Goal: Information Seeking & Learning: Learn about a topic

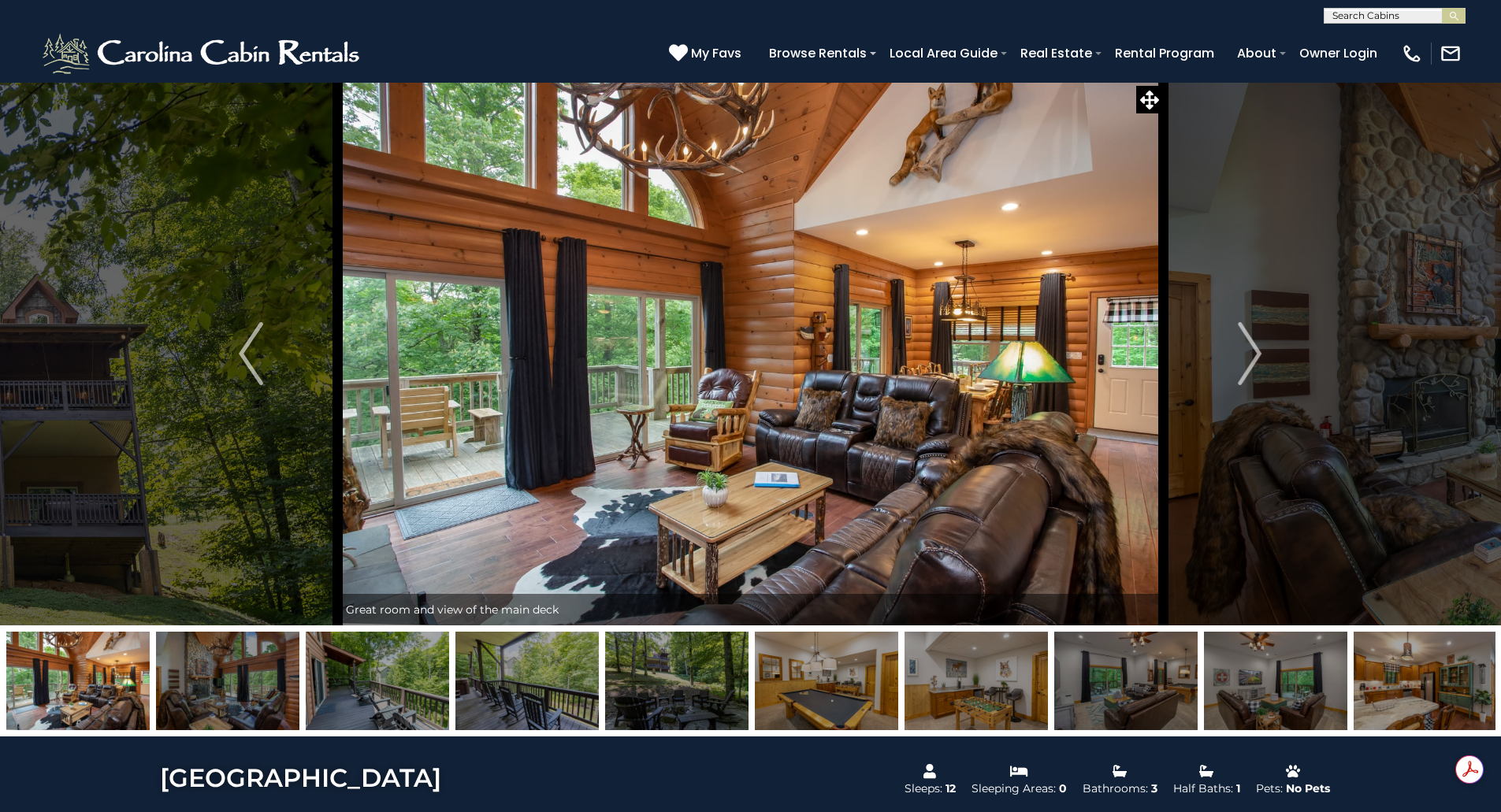
click at [1245, 355] on img "Next" at bounding box center [1249, 354] width 24 height 63
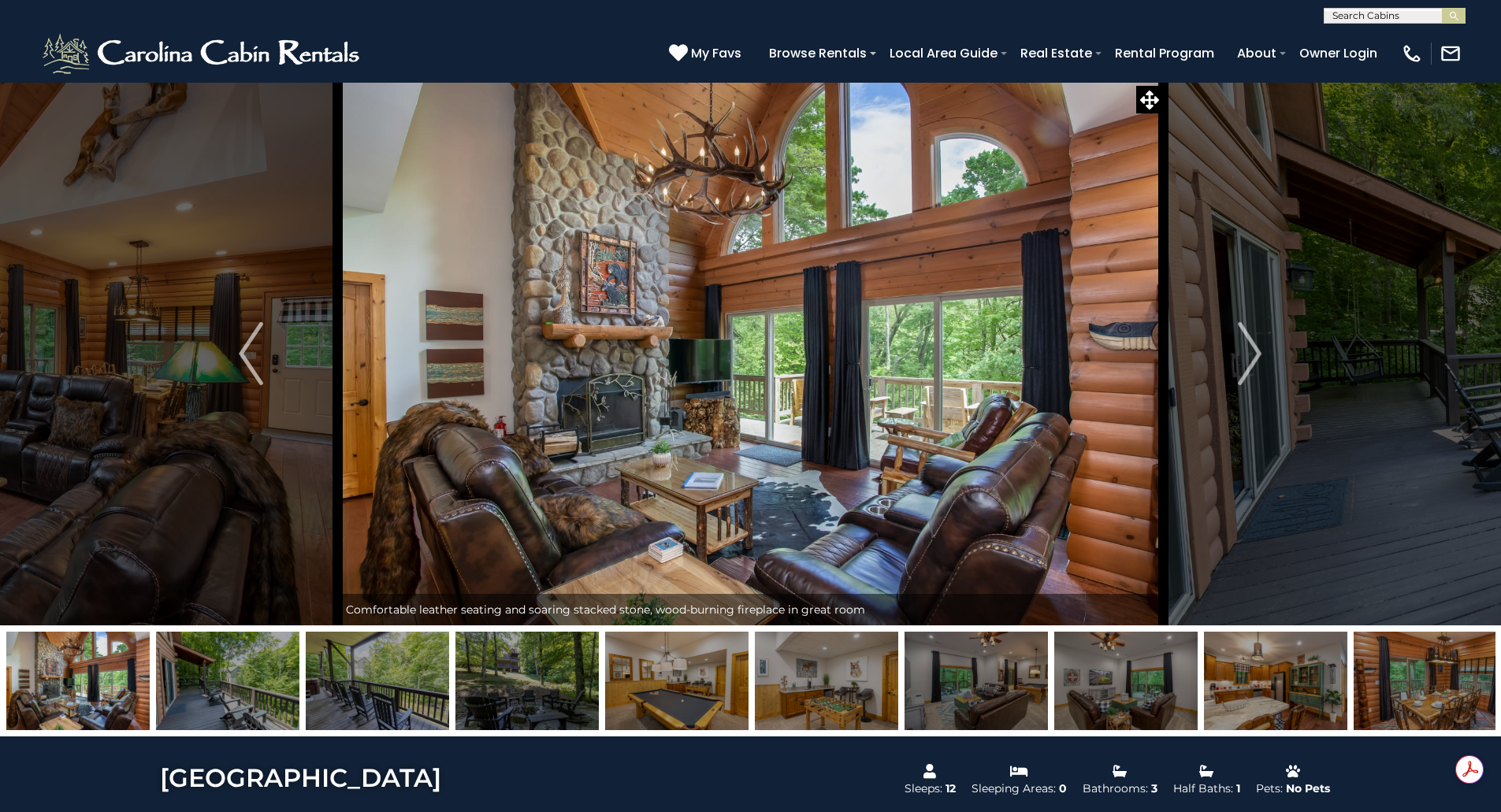
click at [1245, 355] on img "Next" at bounding box center [1249, 354] width 24 height 63
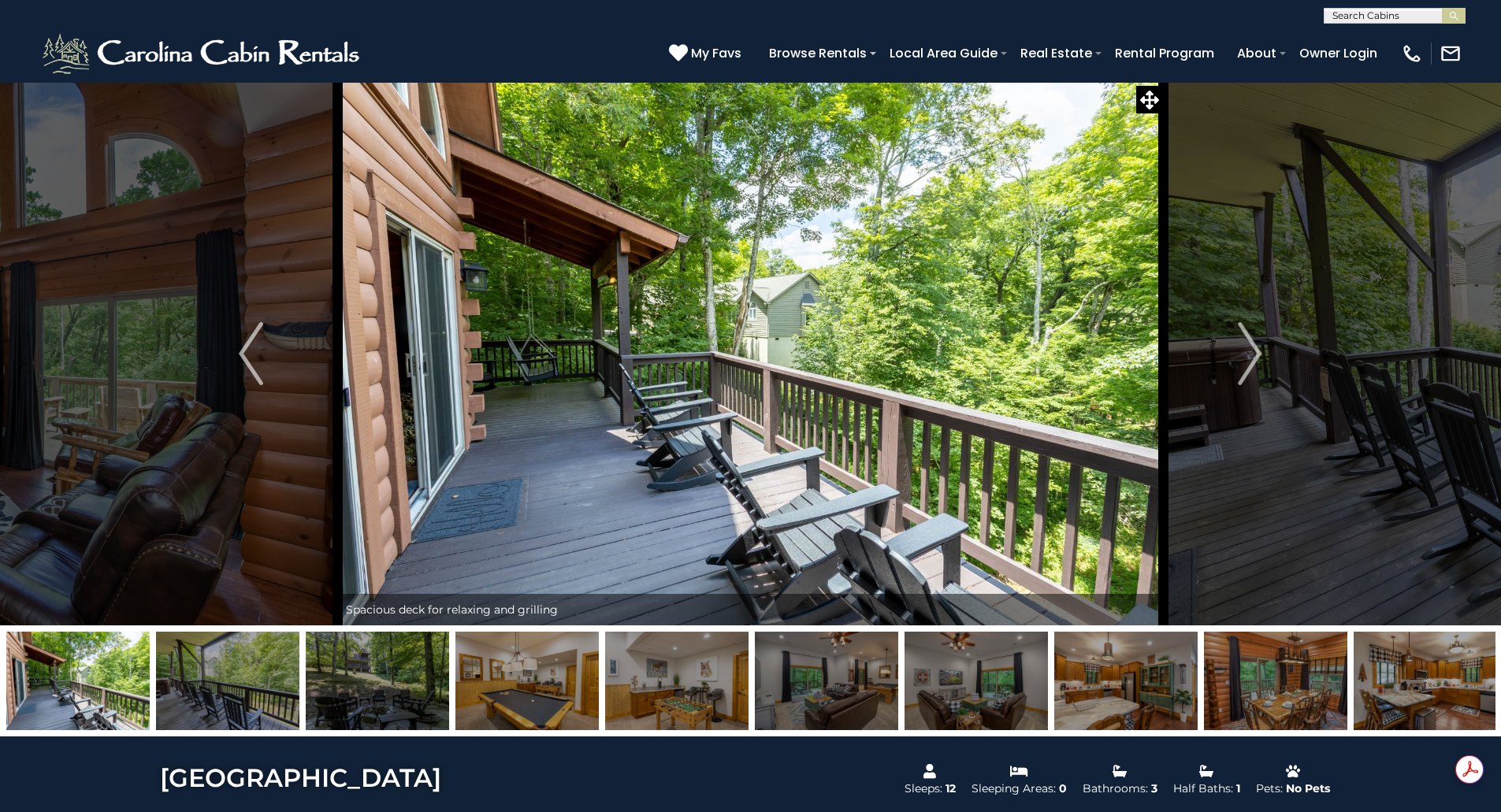
click at [1245, 355] on img "Next" at bounding box center [1249, 354] width 24 height 63
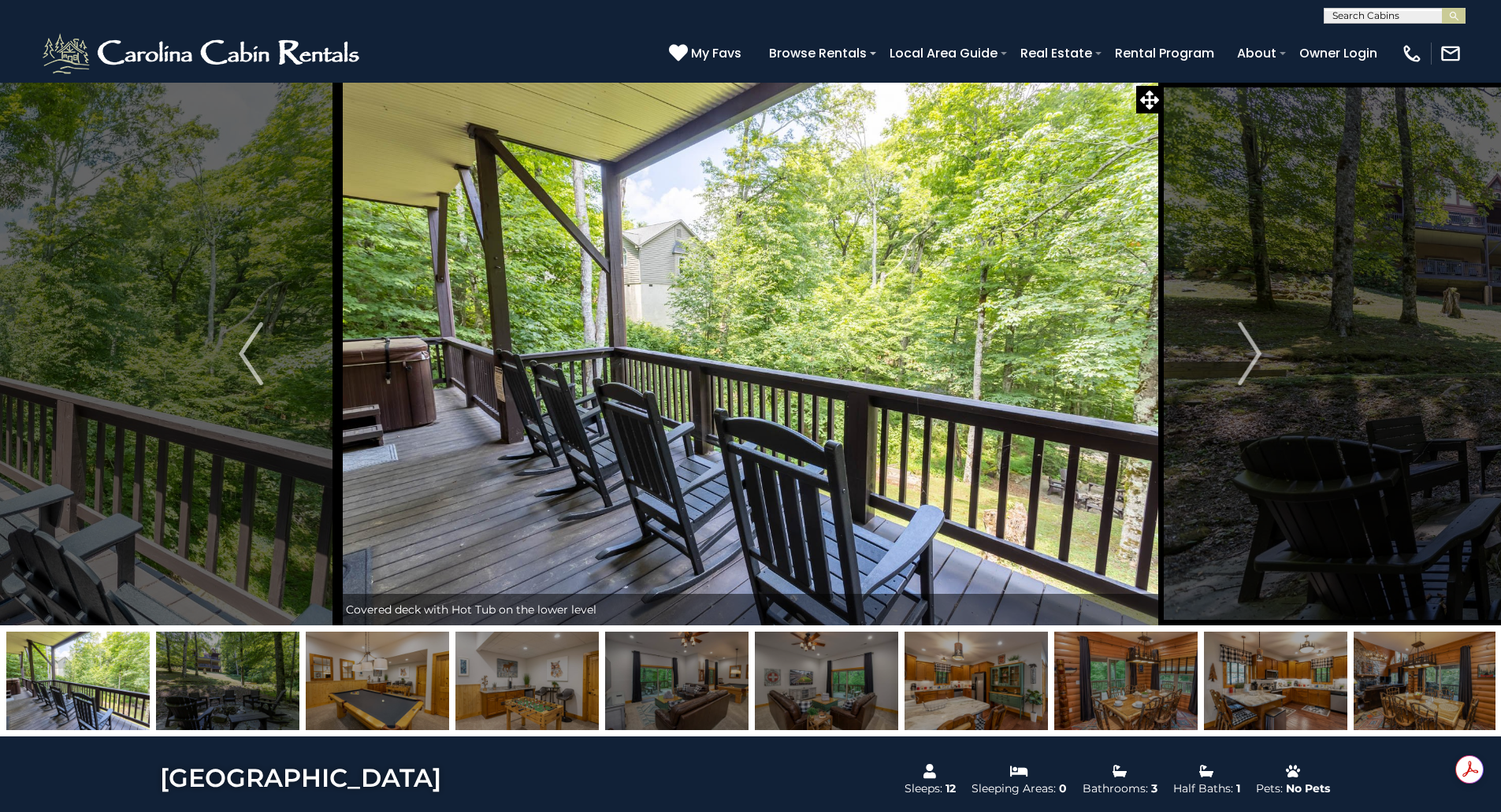
click at [1245, 355] on img "Next" at bounding box center [1249, 354] width 24 height 63
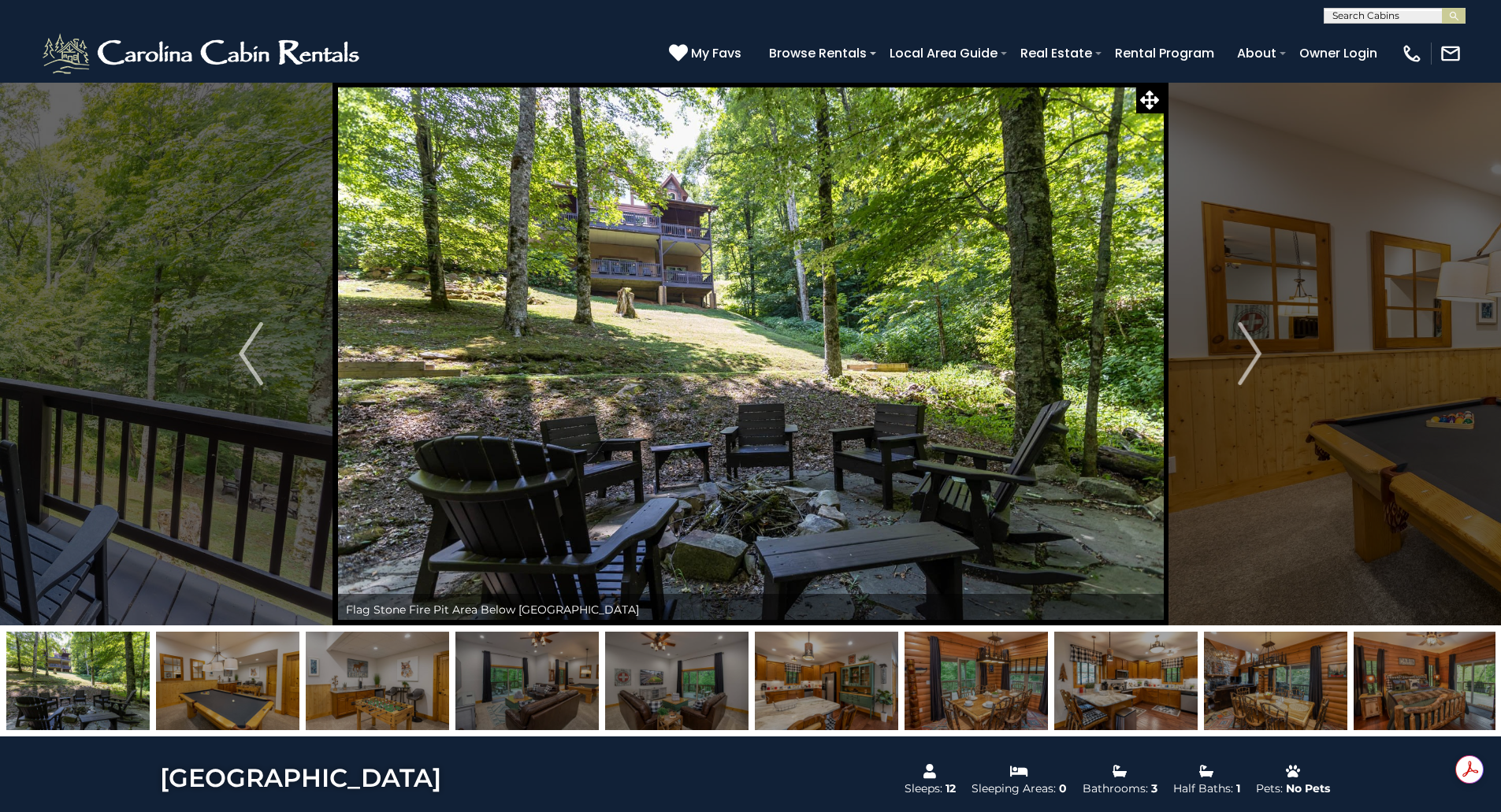
click at [1245, 355] on img "Next" at bounding box center [1249, 354] width 24 height 63
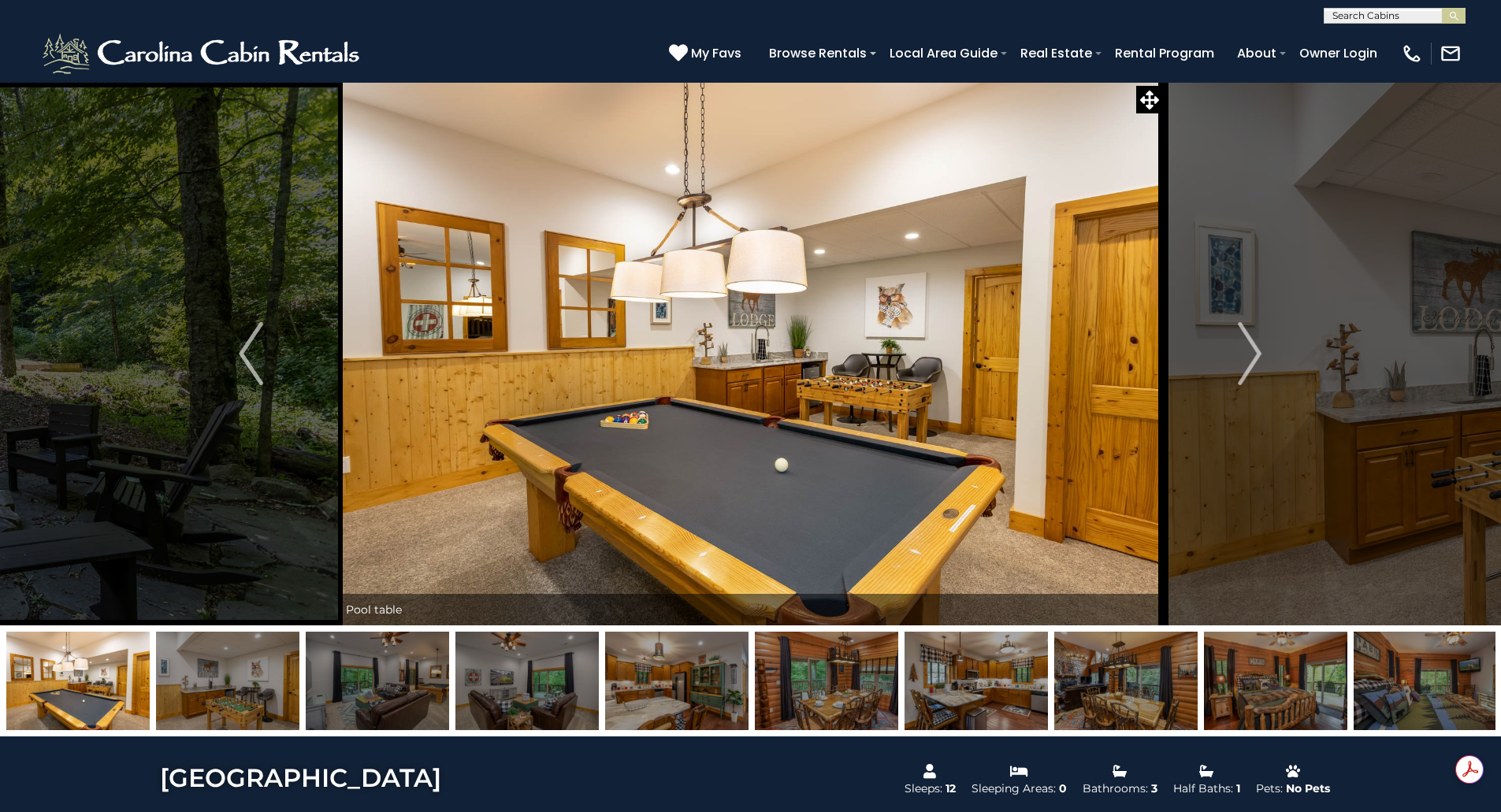
click at [1245, 355] on img "Next" at bounding box center [1249, 354] width 24 height 63
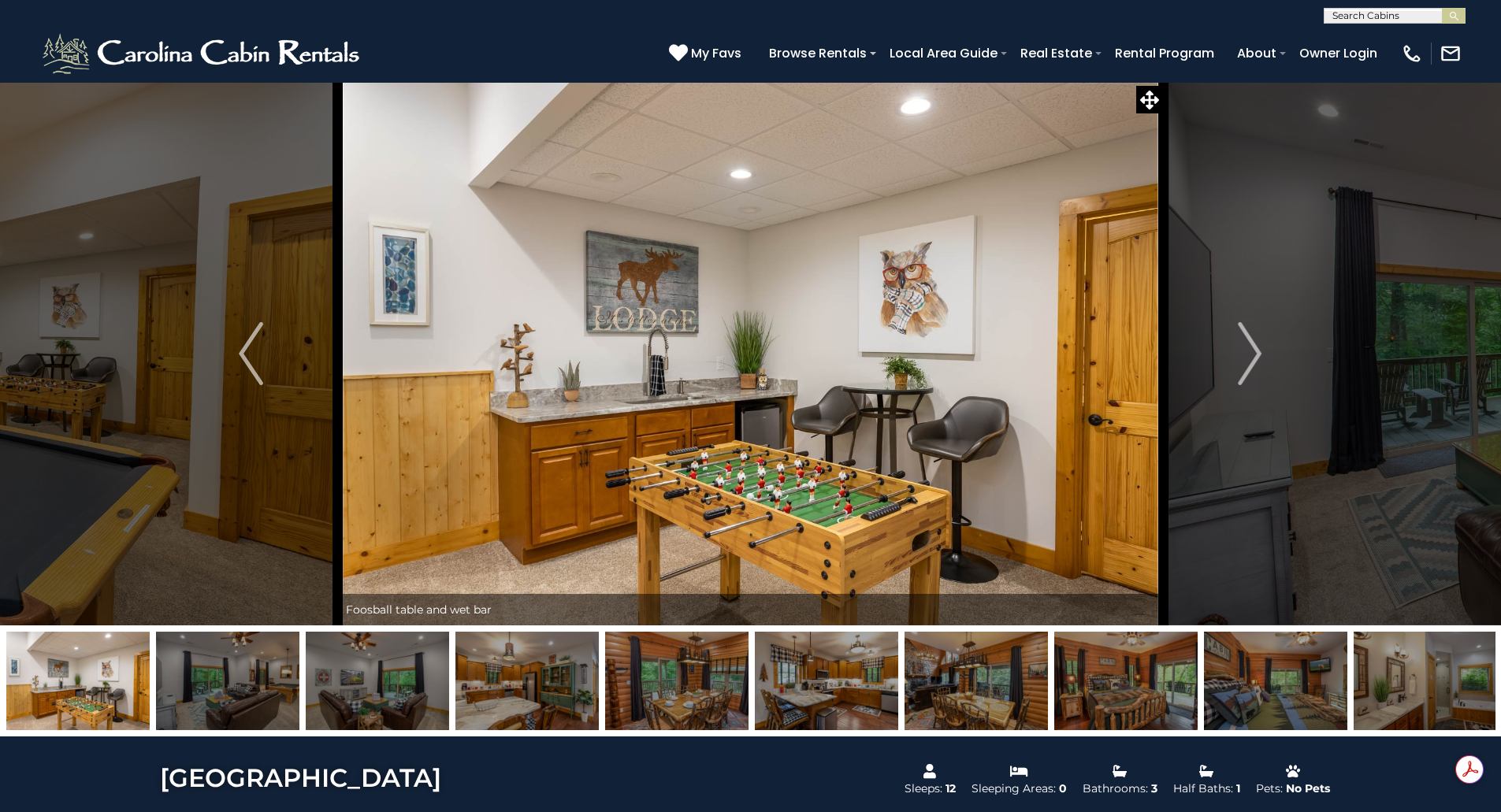
click at [1245, 355] on img "Next" at bounding box center [1249, 354] width 24 height 63
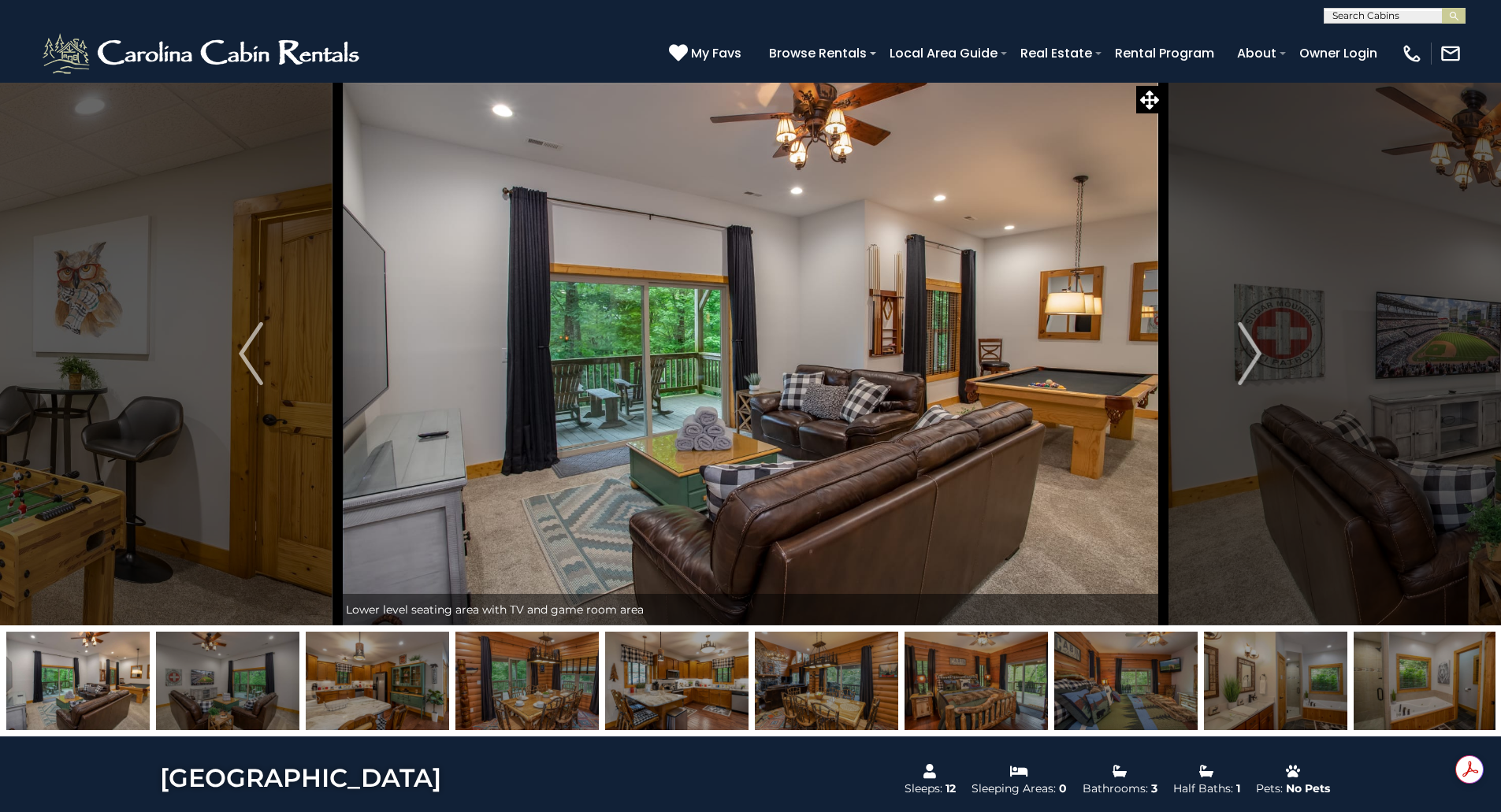
click at [1245, 355] on img "Next" at bounding box center [1249, 354] width 24 height 63
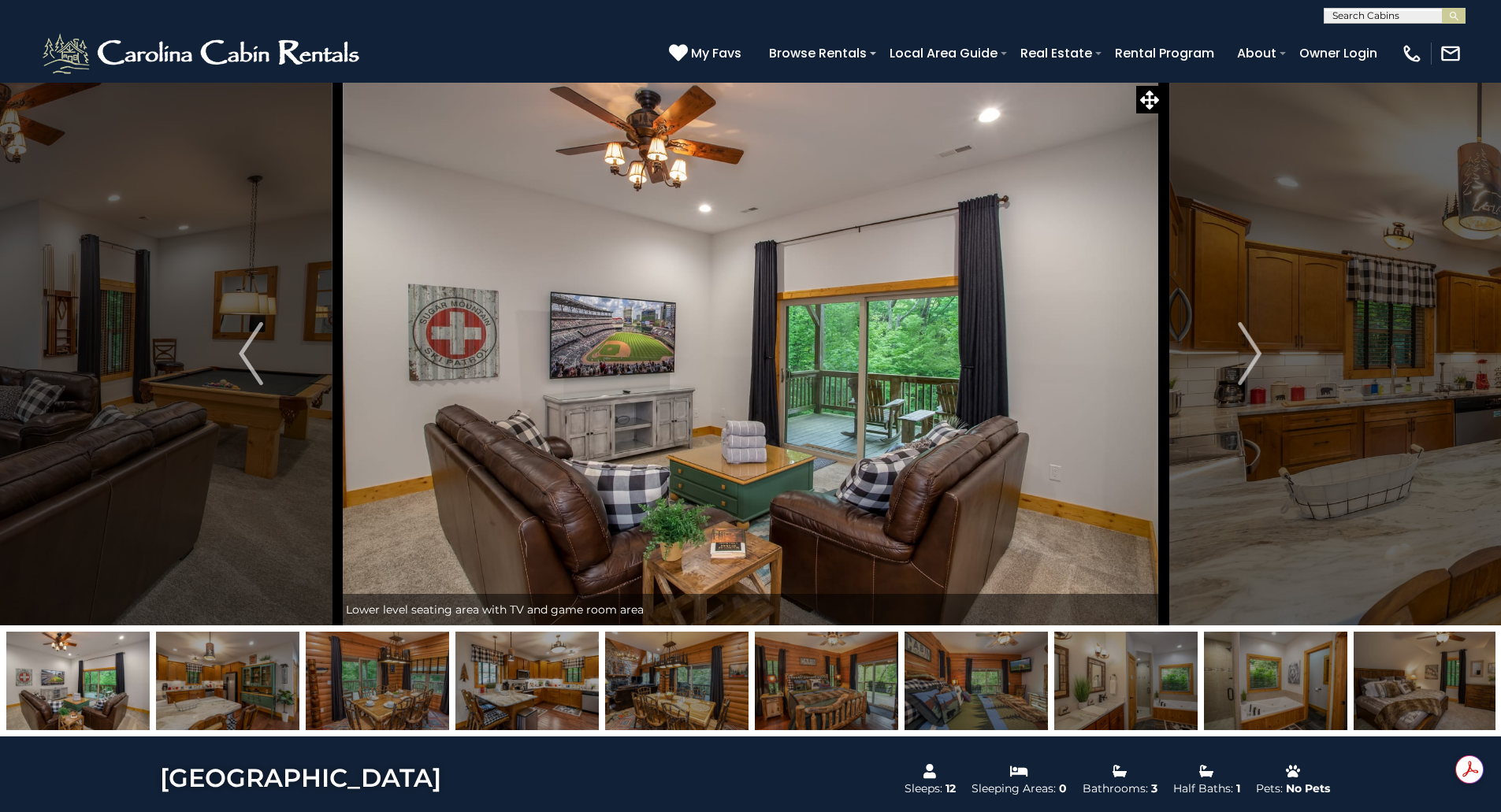
click at [1245, 355] on img "Next" at bounding box center [1249, 354] width 24 height 63
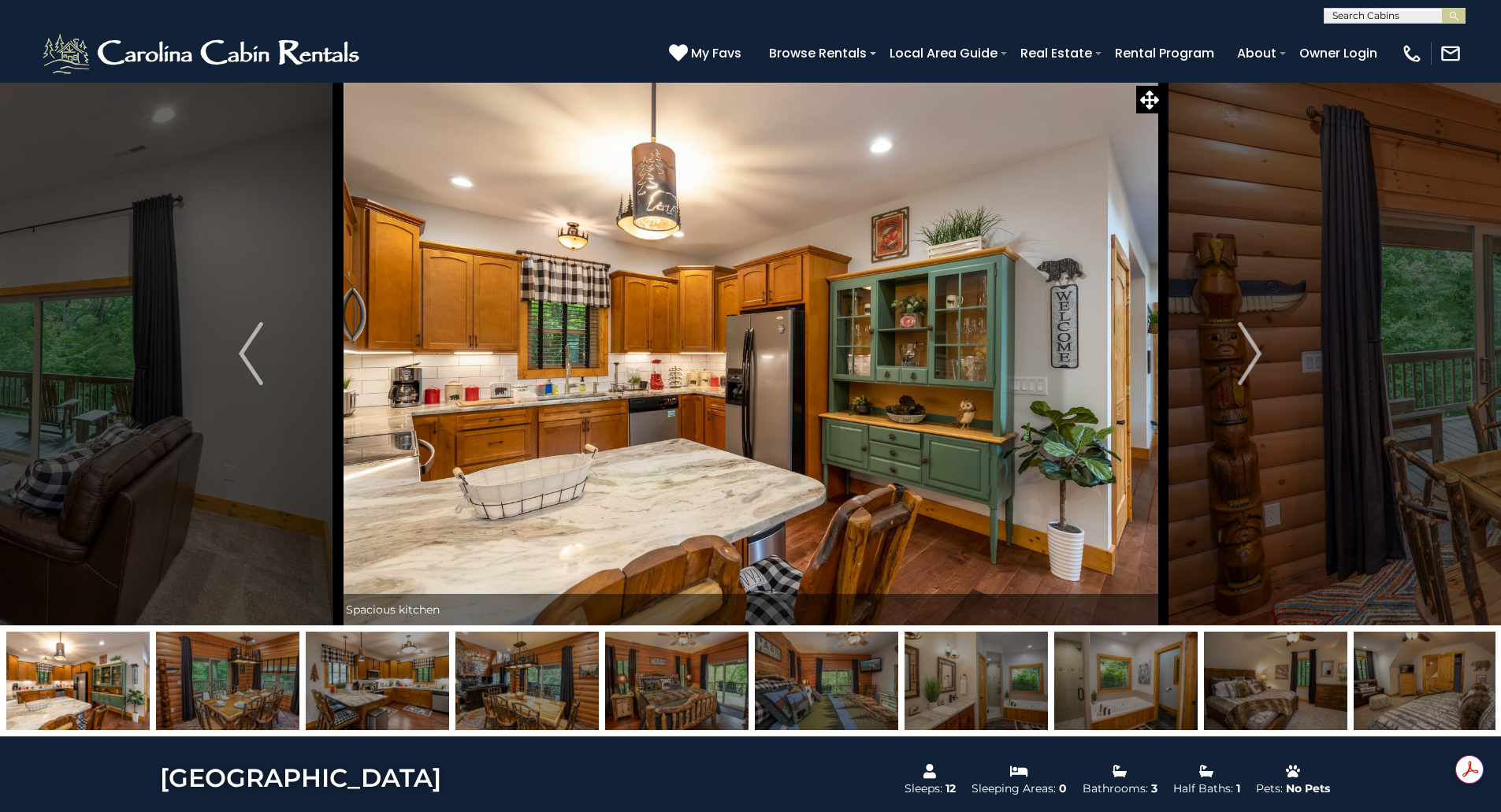
click at [1245, 355] on img "Next" at bounding box center [1249, 354] width 24 height 63
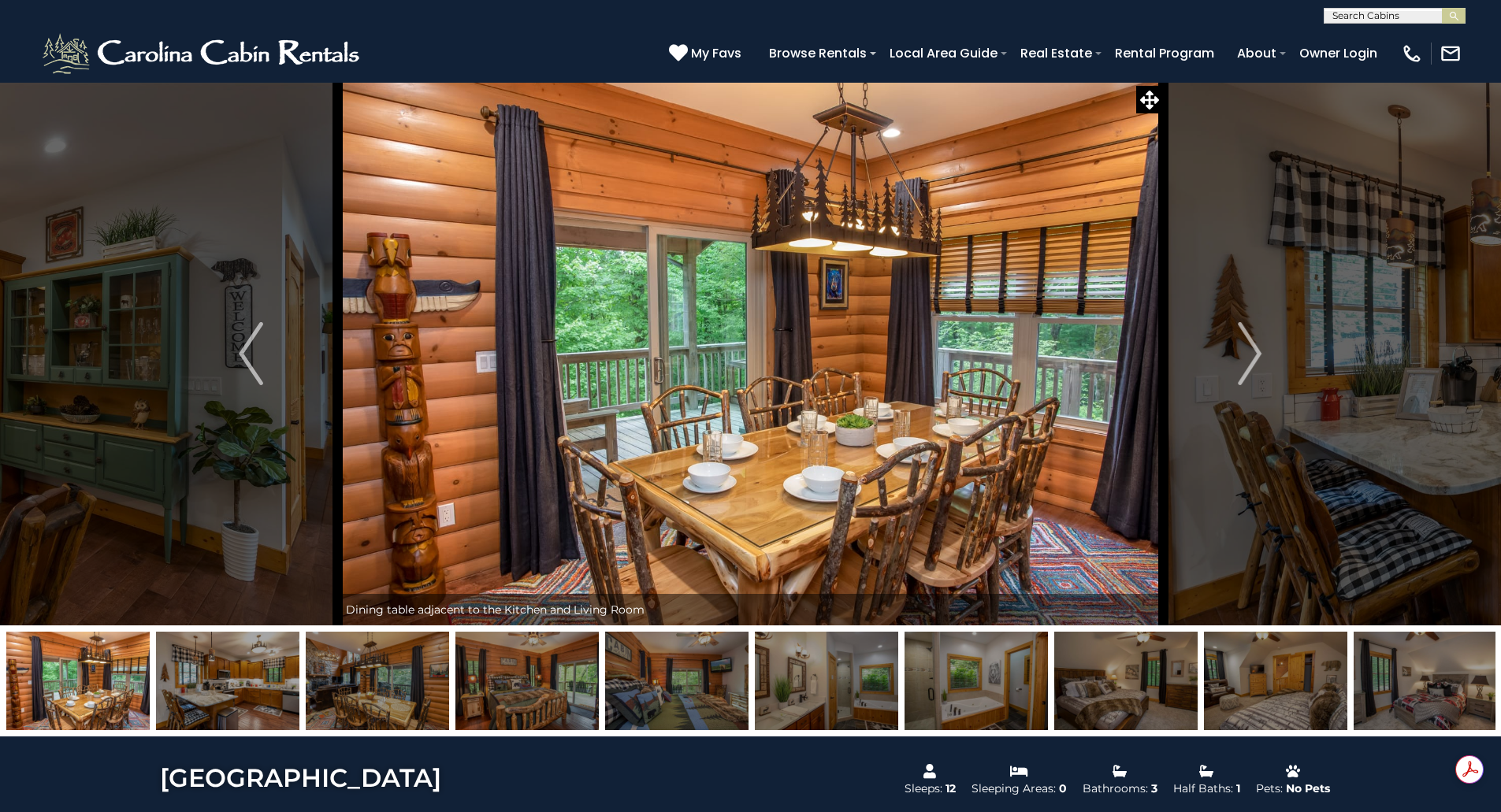
click at [1245, 355] on img "Next" at bounding box center [1249, 354] width 24 height 63
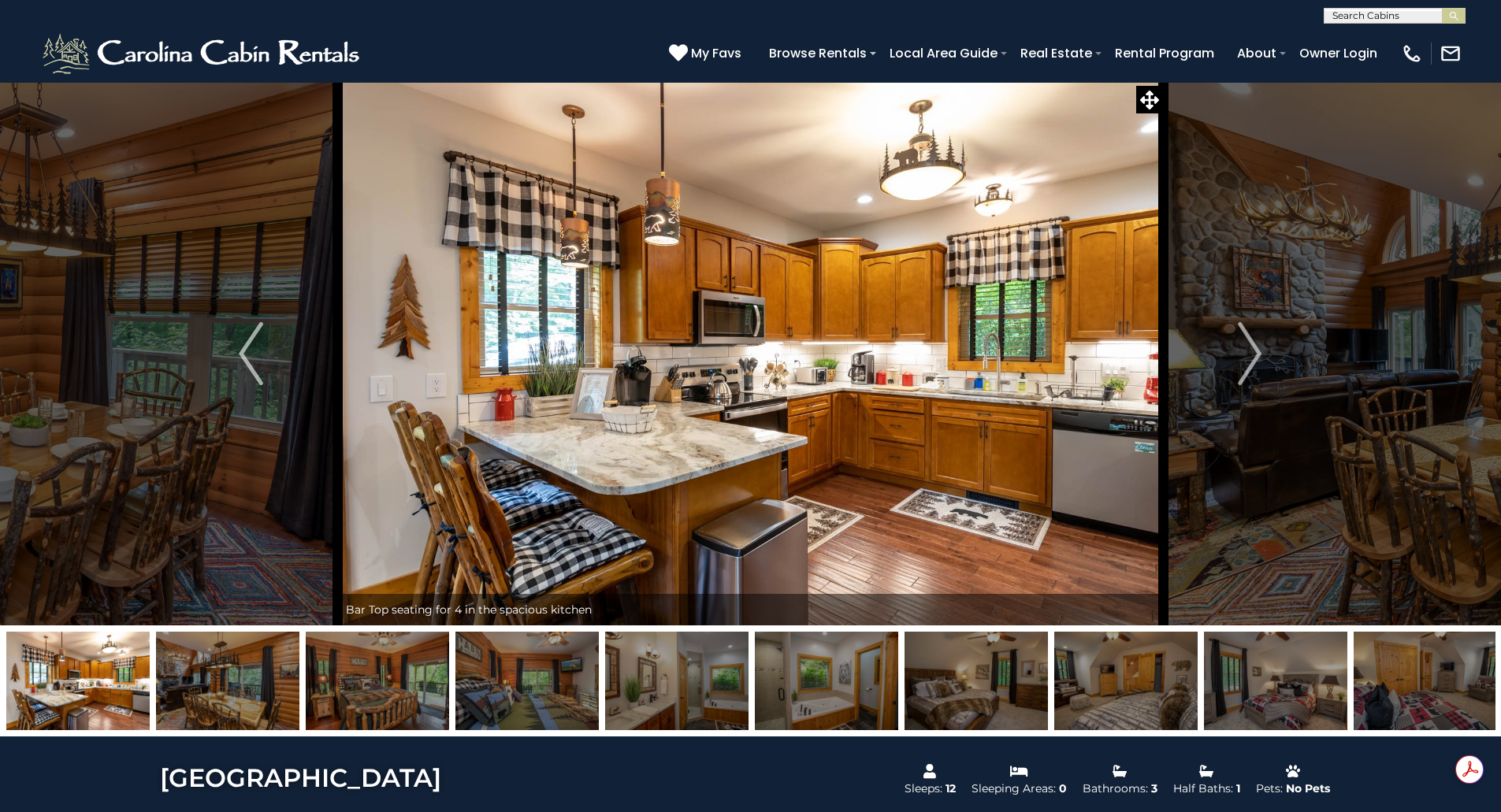
click at [1245, 355] on img "Next" at bounding box center [1249, 354] width 24 height 63
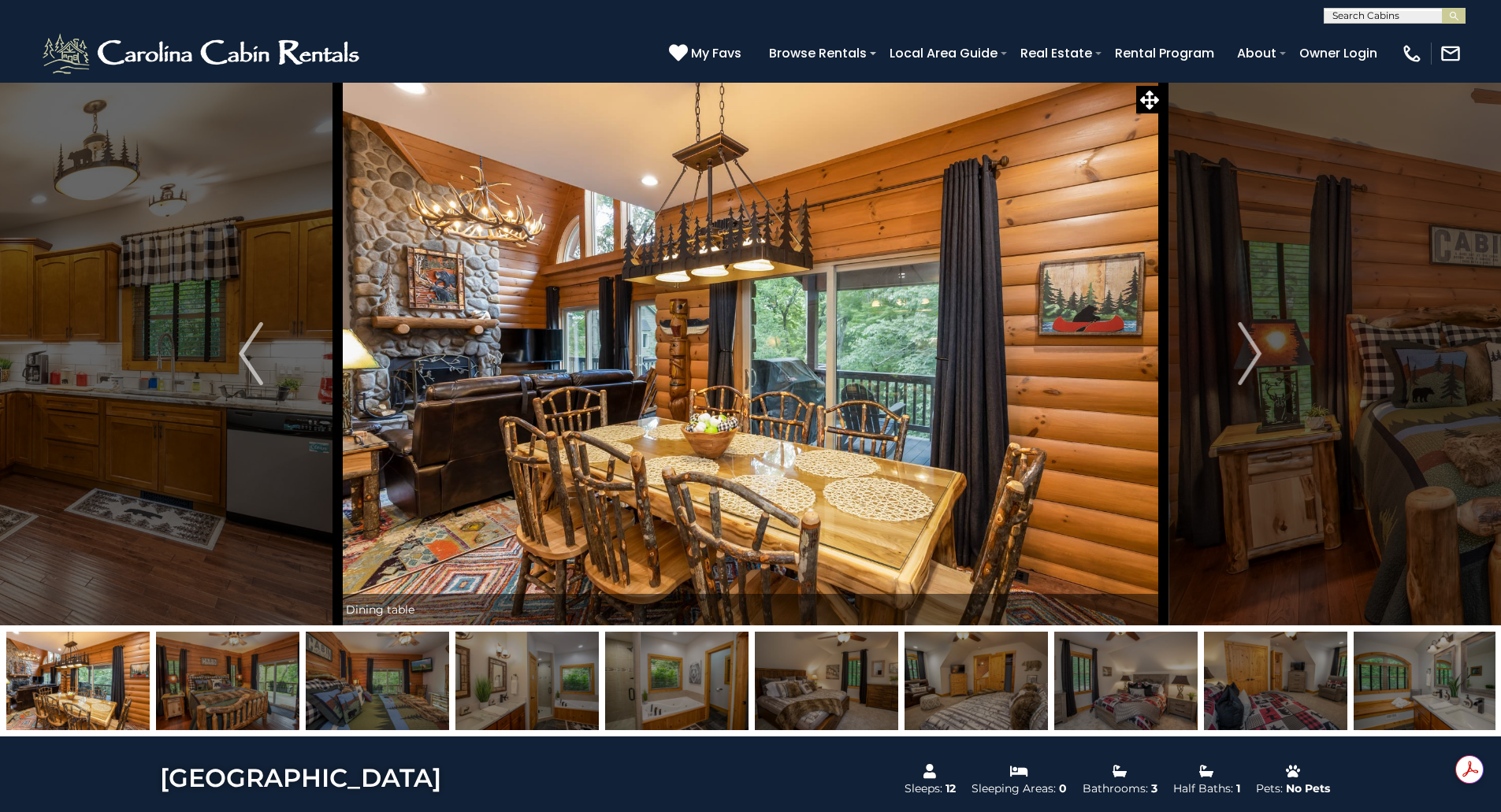
click at [1245, 355] on img "Next" at bounding box center [1249, 354] width 24 height 63
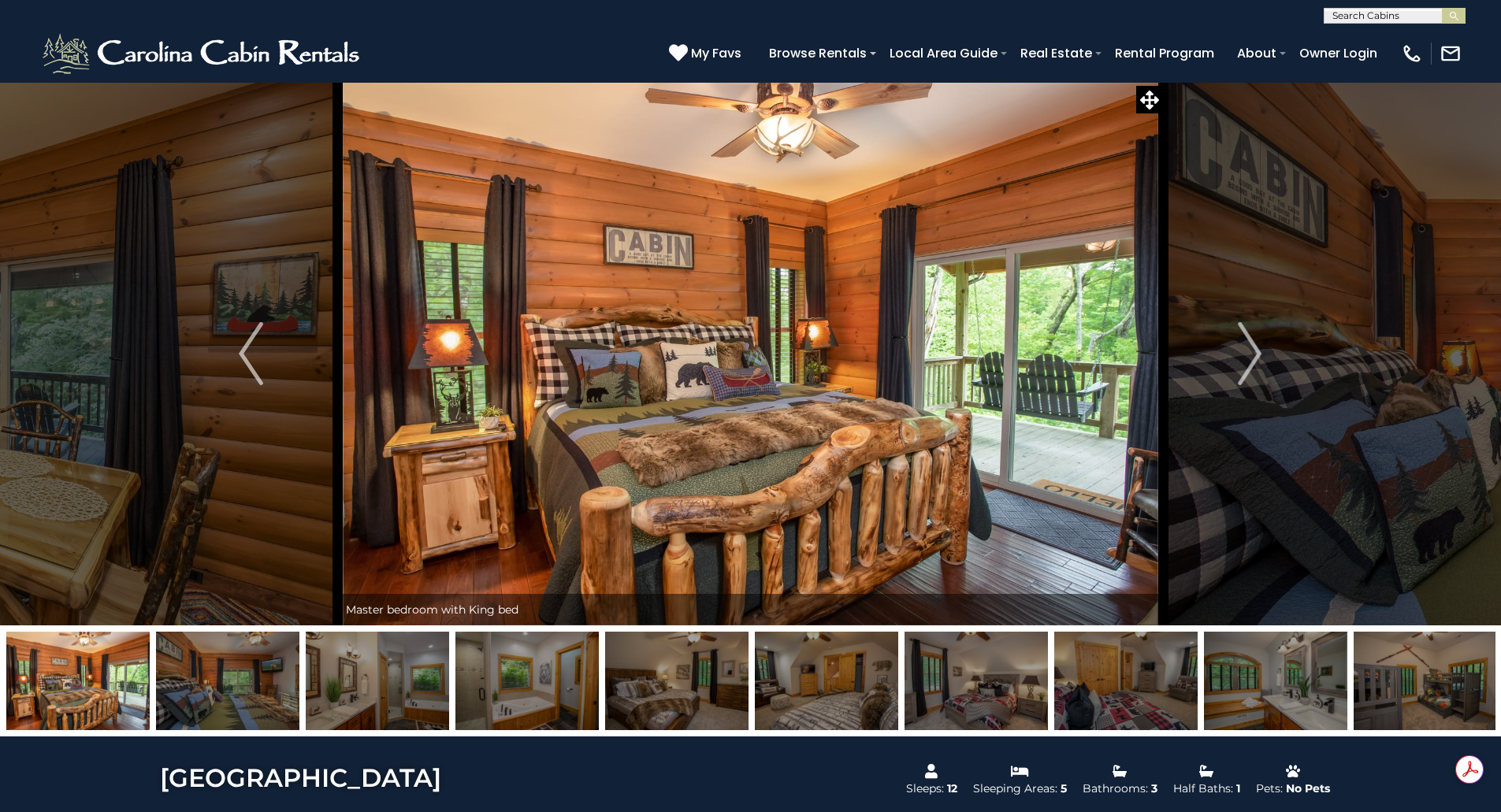
click at [1245, 355] on img "Next" at bounding box center [1249, 354] width 24 height 63
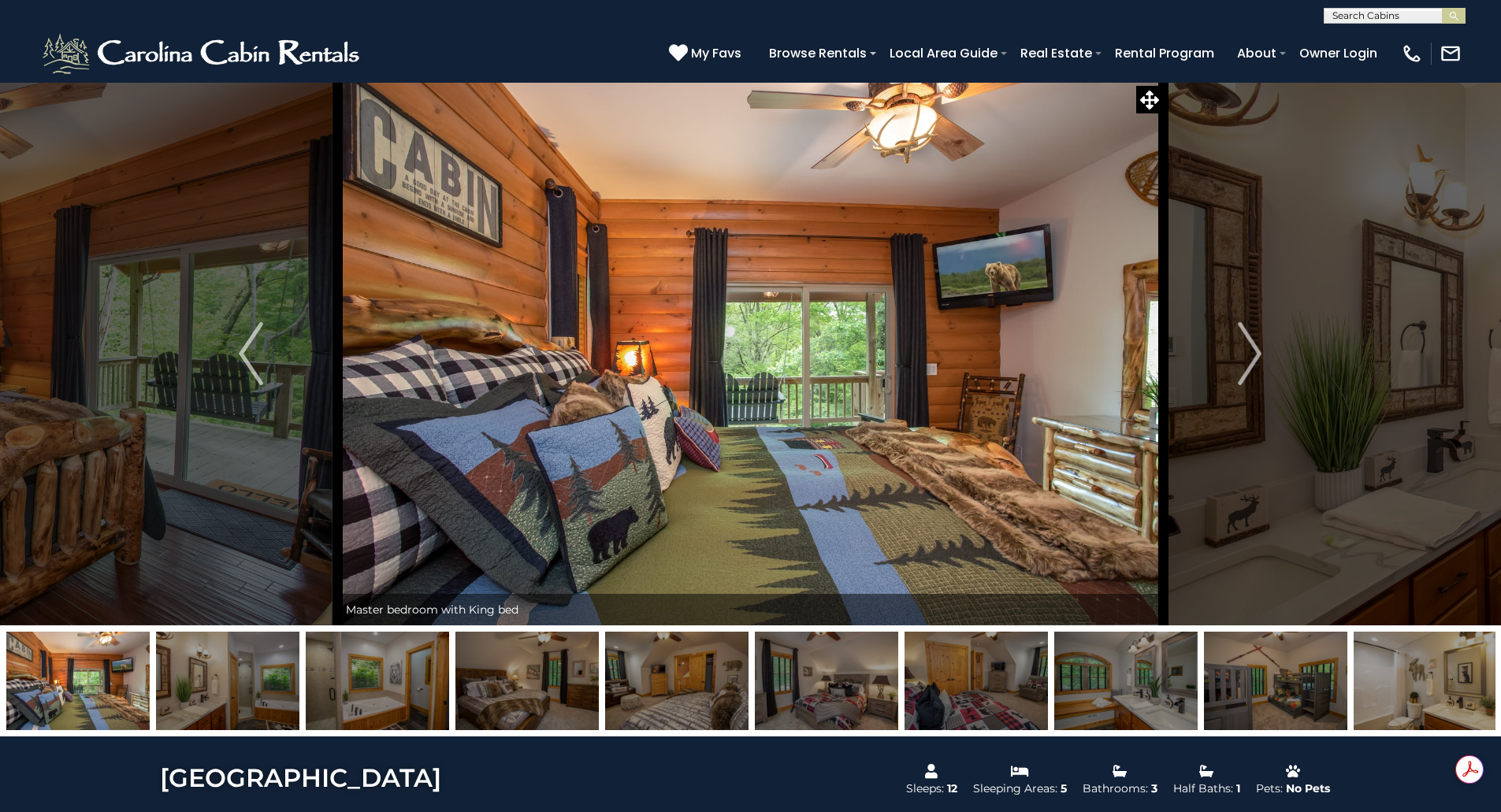
click at [1245, 355] on img "Next" at bounding box center [1249, 354] width 24 height 63
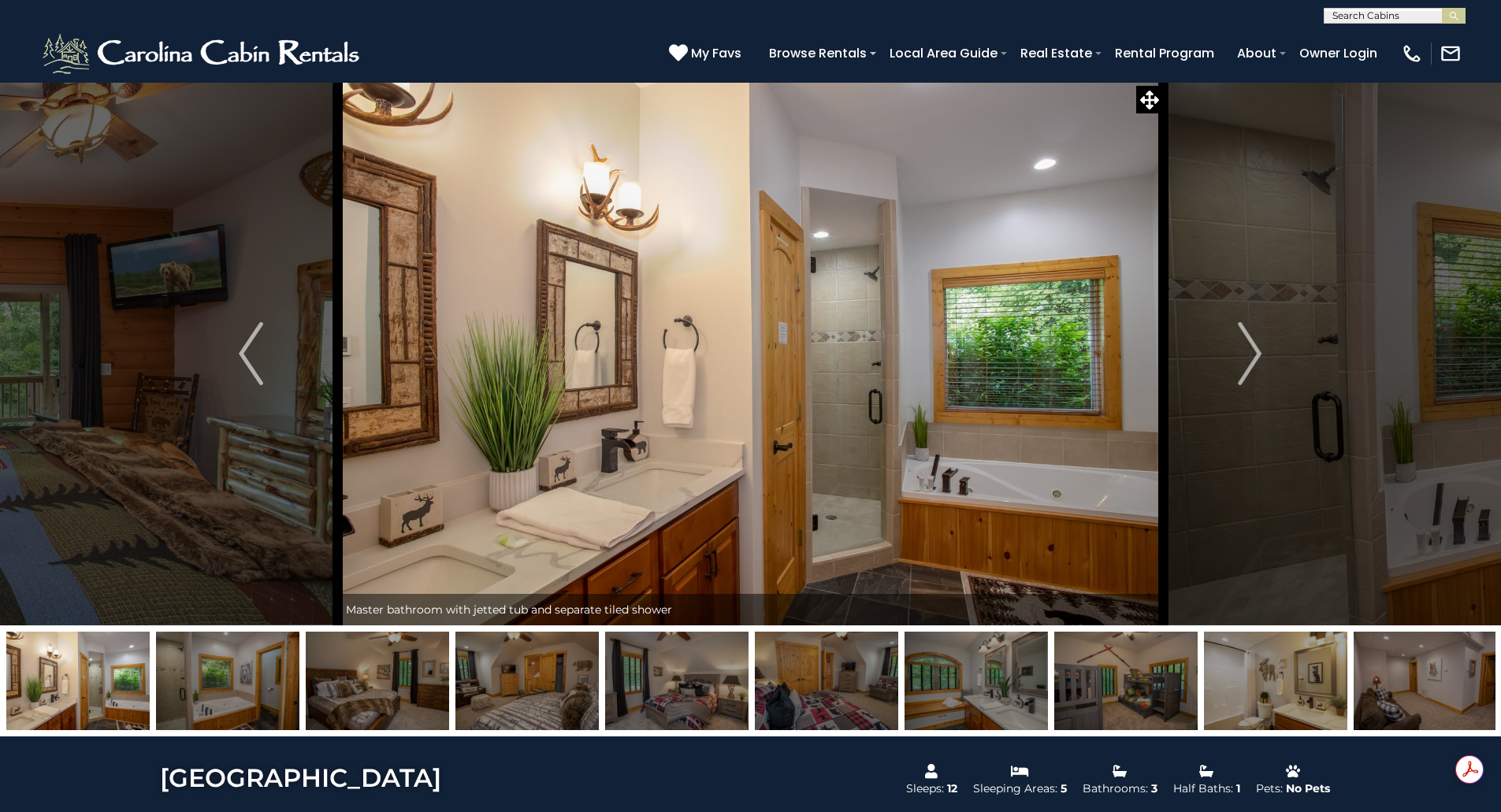
click at [1245, 355] on img "Next" at bounding box center [1249, 354] width 24 height 63
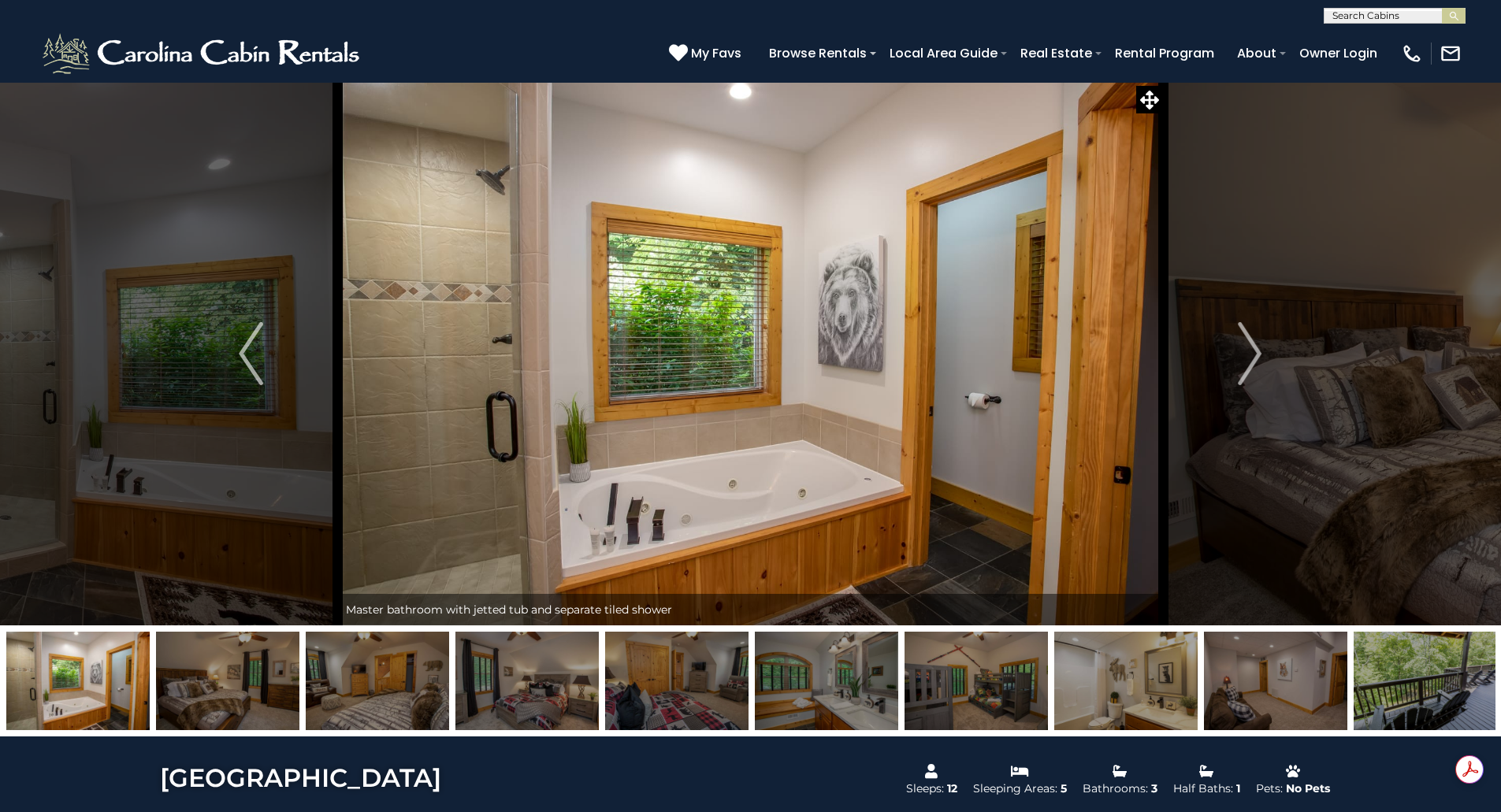
click at [1245, 355] on img "Next" at bounding box center [1249, 354] width 24 height 63
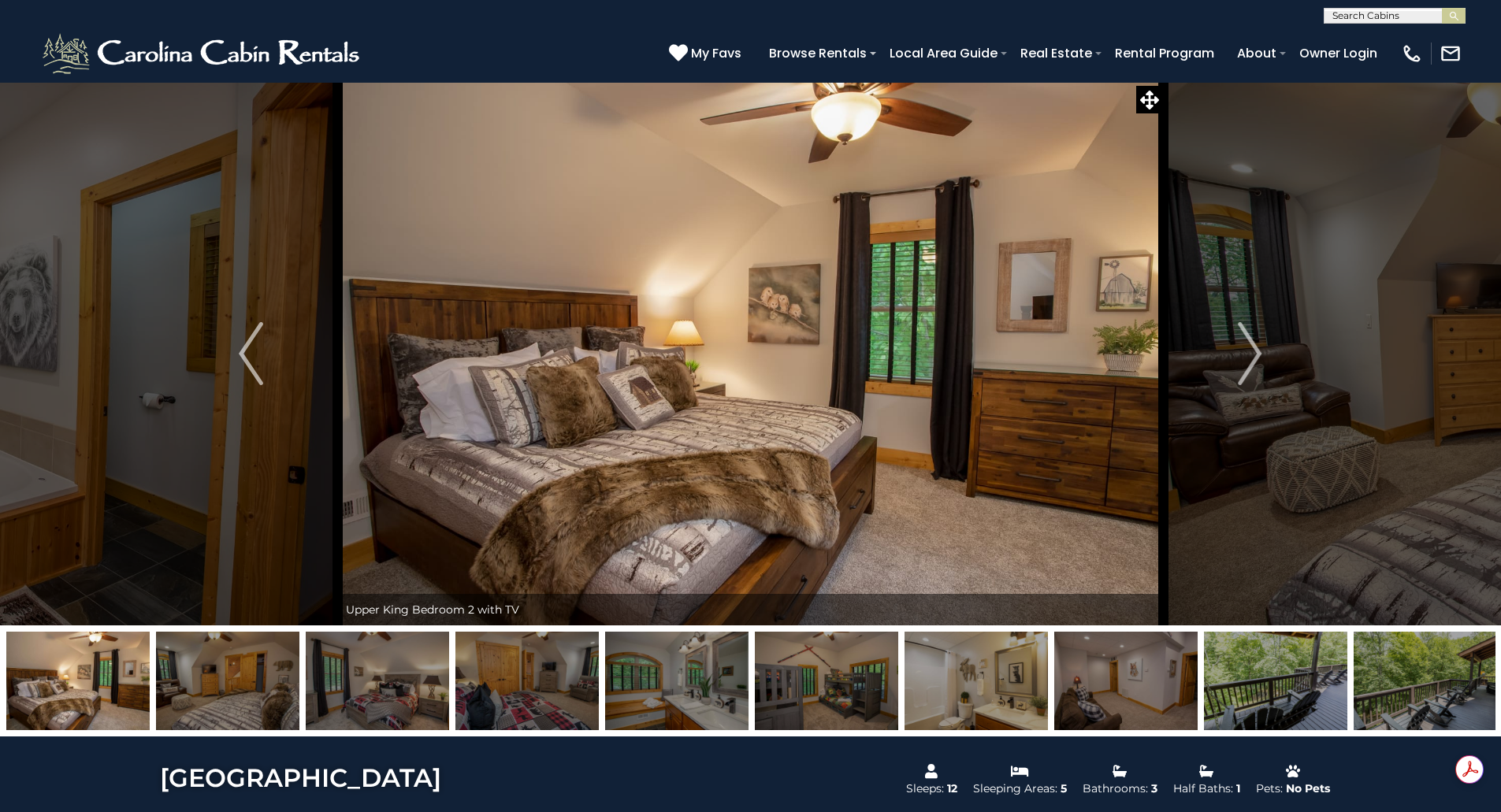
click at [1245, 355] on img "Next" at bounding box center [1249, 354] width 24 height 63
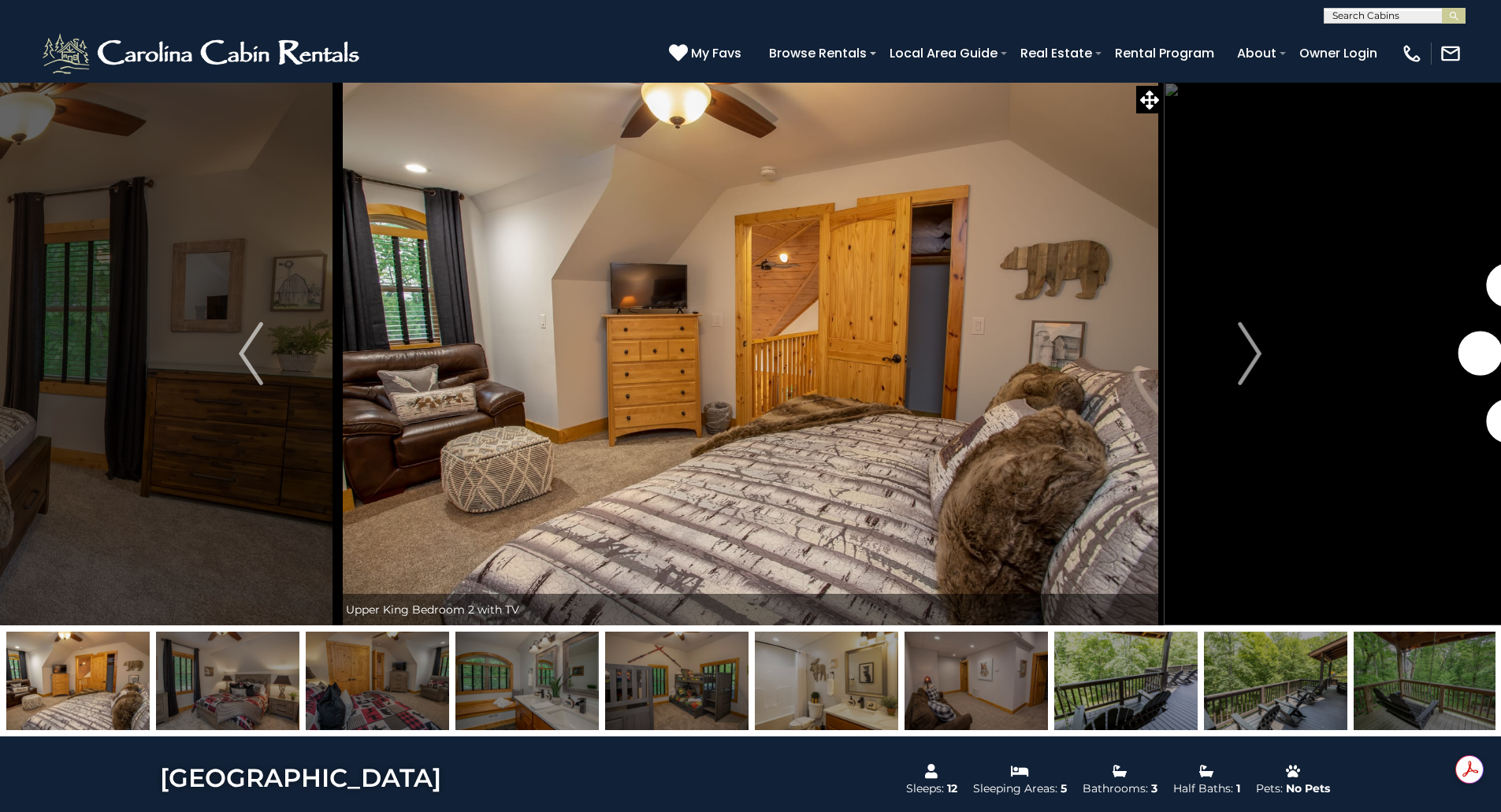
click at [1245, 355] on img "Next" at bounding box center [1249, 354] width 24 height 63
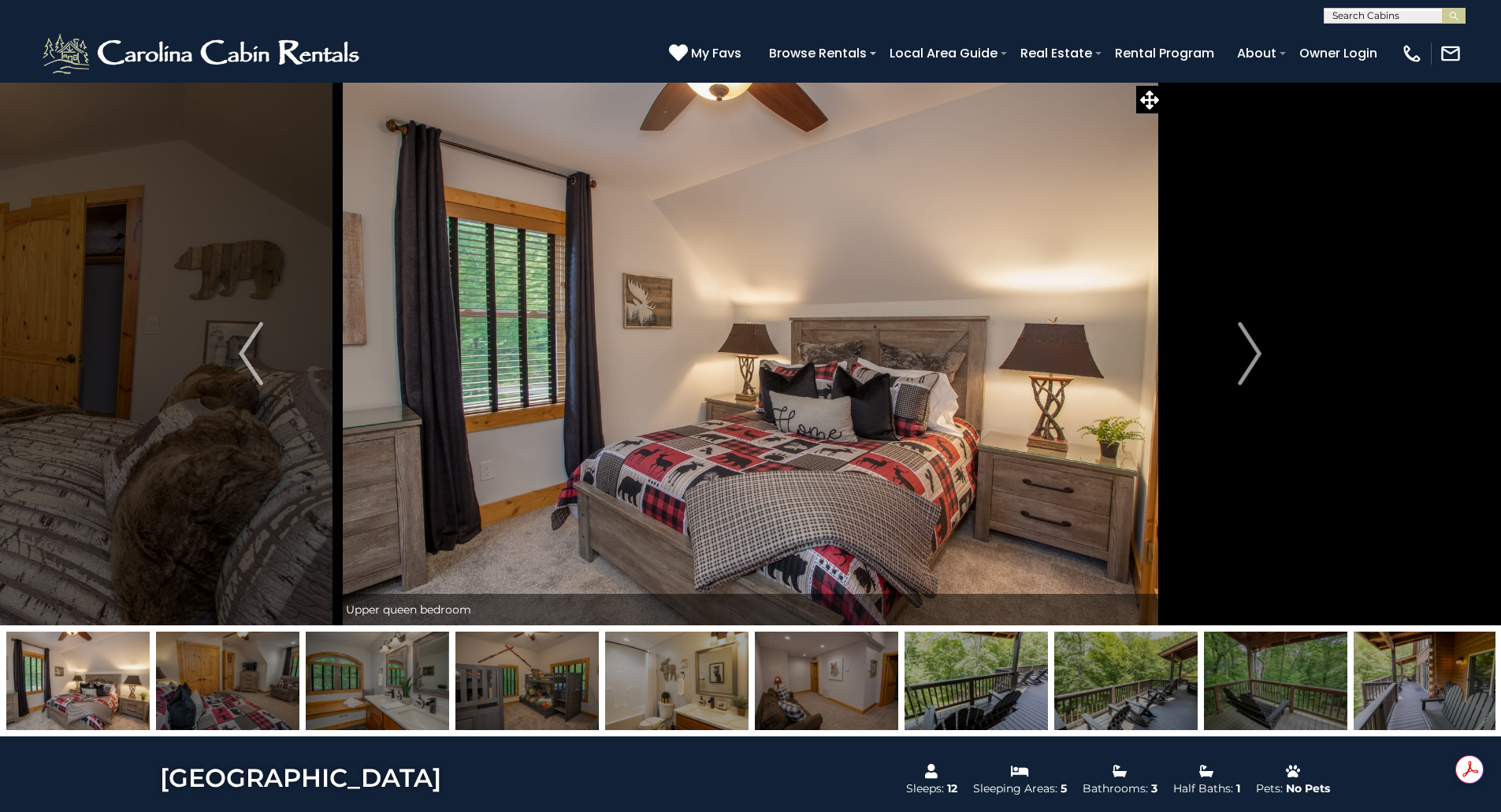
click at [1245, 355] on img "Next" at bounding box center [1249, 354] width 24 height 63
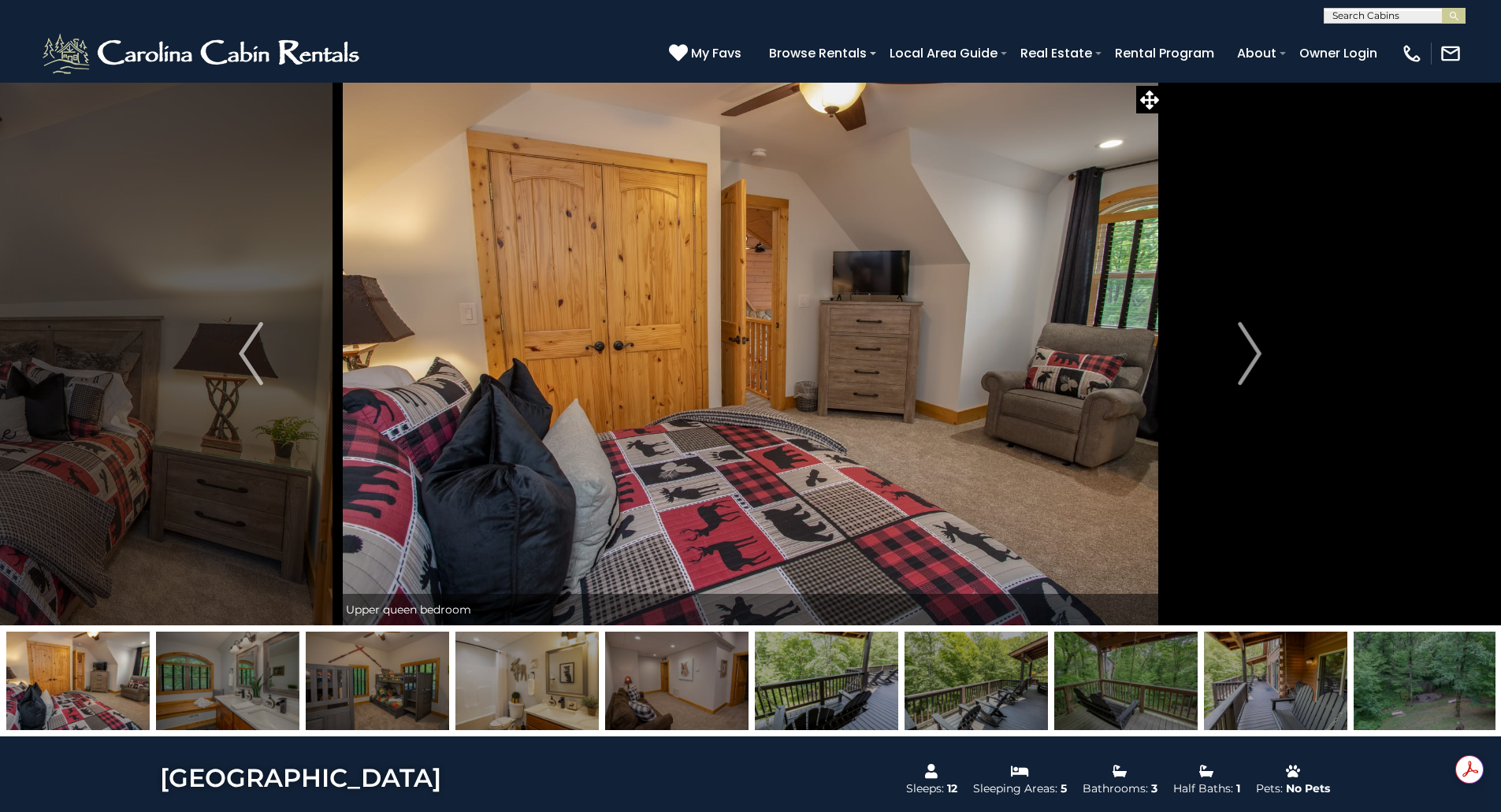
click at [1245, 355] on img "Next" at bounding box center [1249, 354] width 24 height 63
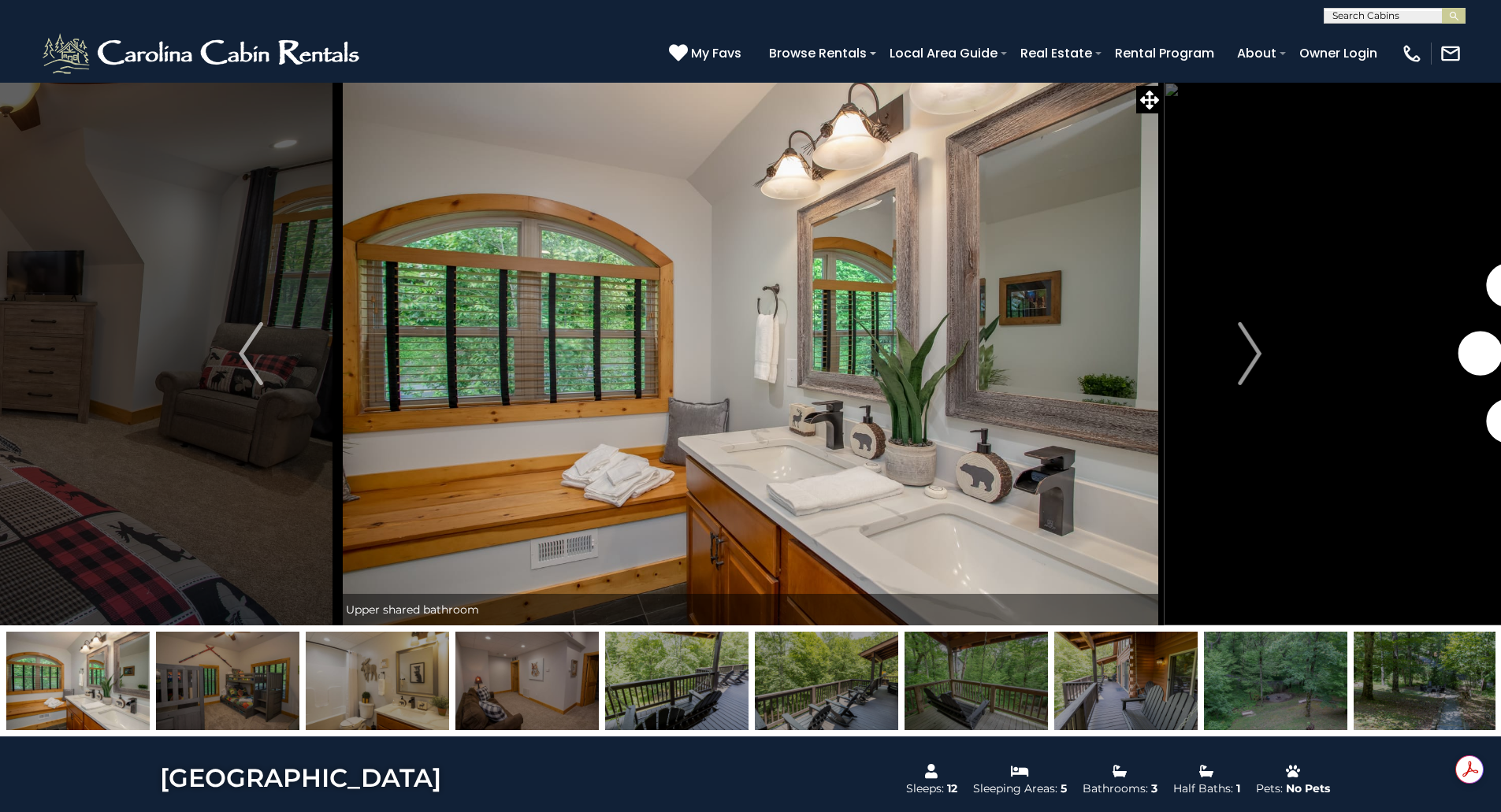
click at [1245, 355] on img "Next" at bounding box center [1249, 354] width 24 height 63
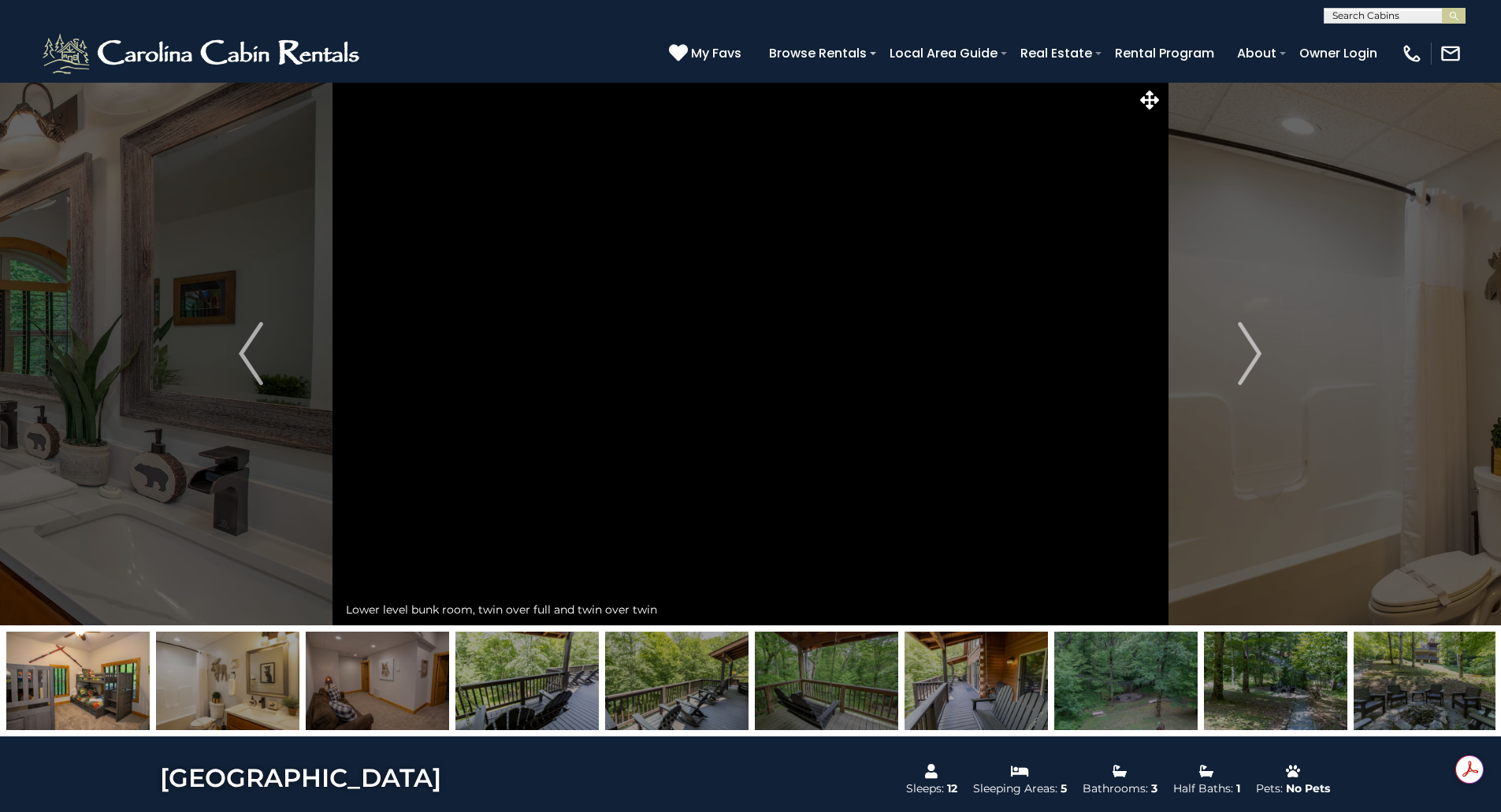
click at [1245, 355] on img "Next" at bounding box center [1249, 354] width 24 height 63
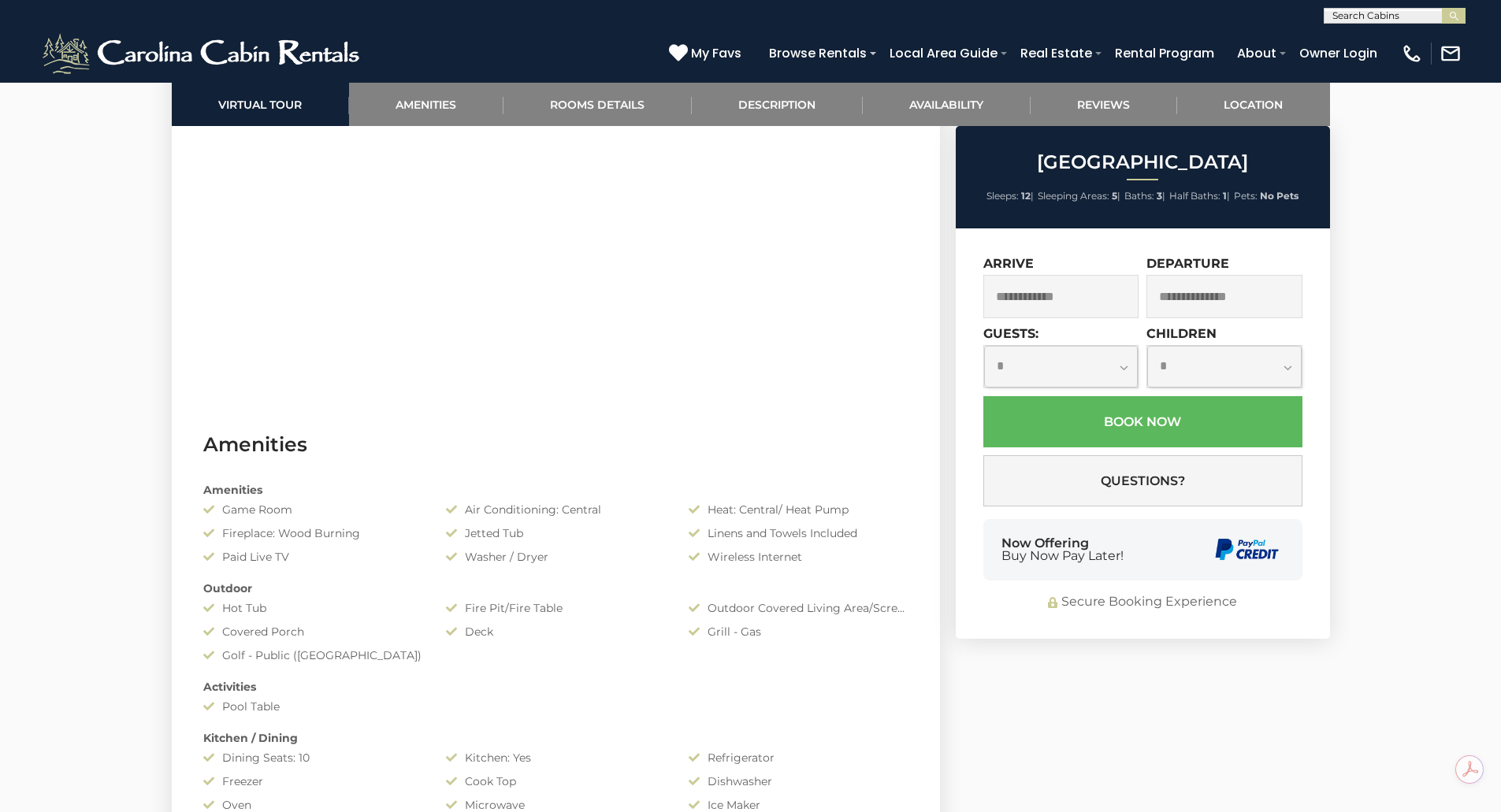
scroll to position [709, 0]
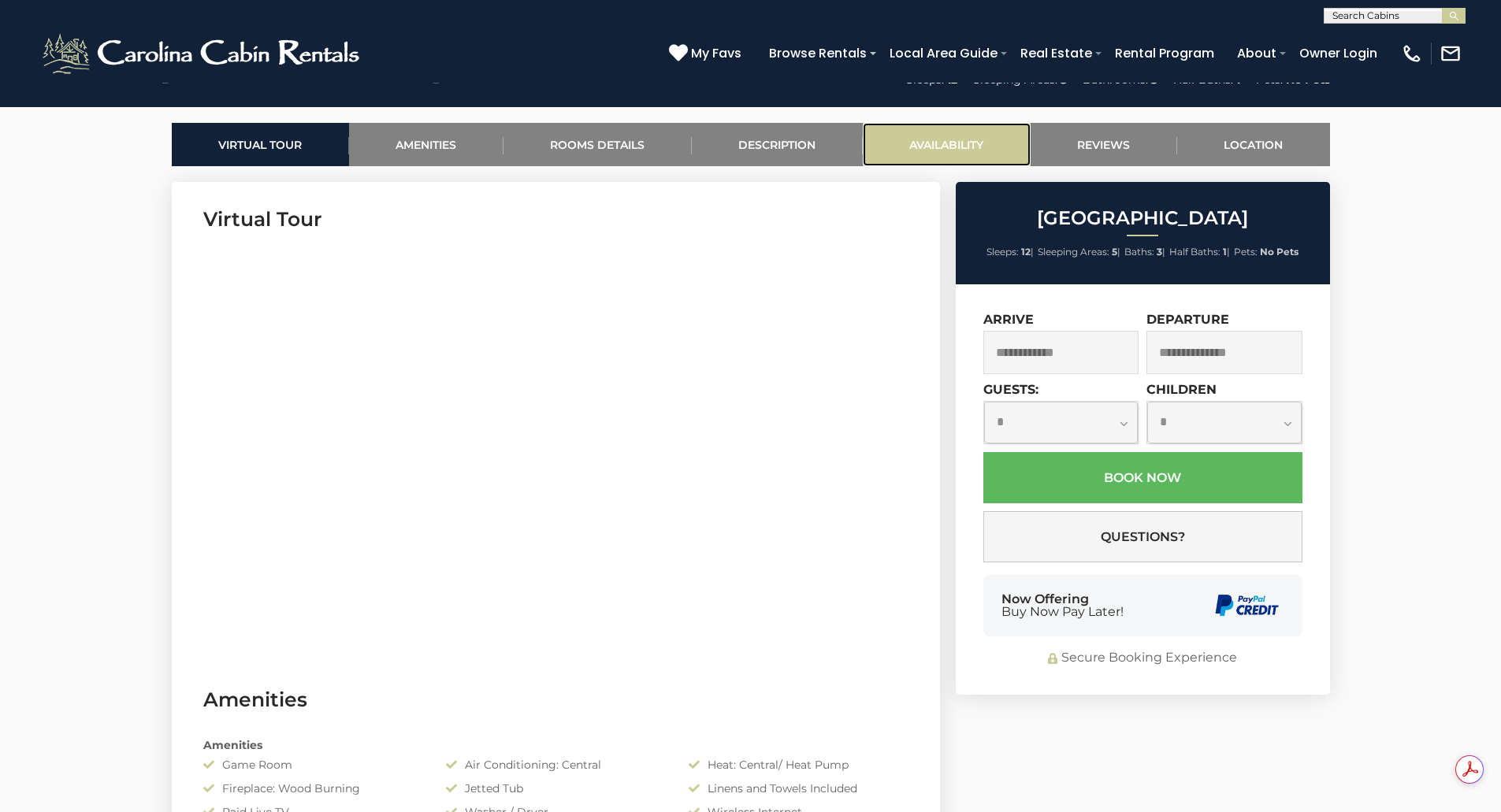
click at [935, 146] on link "Availability" at bounding box center [947, 144] width 168 height 44
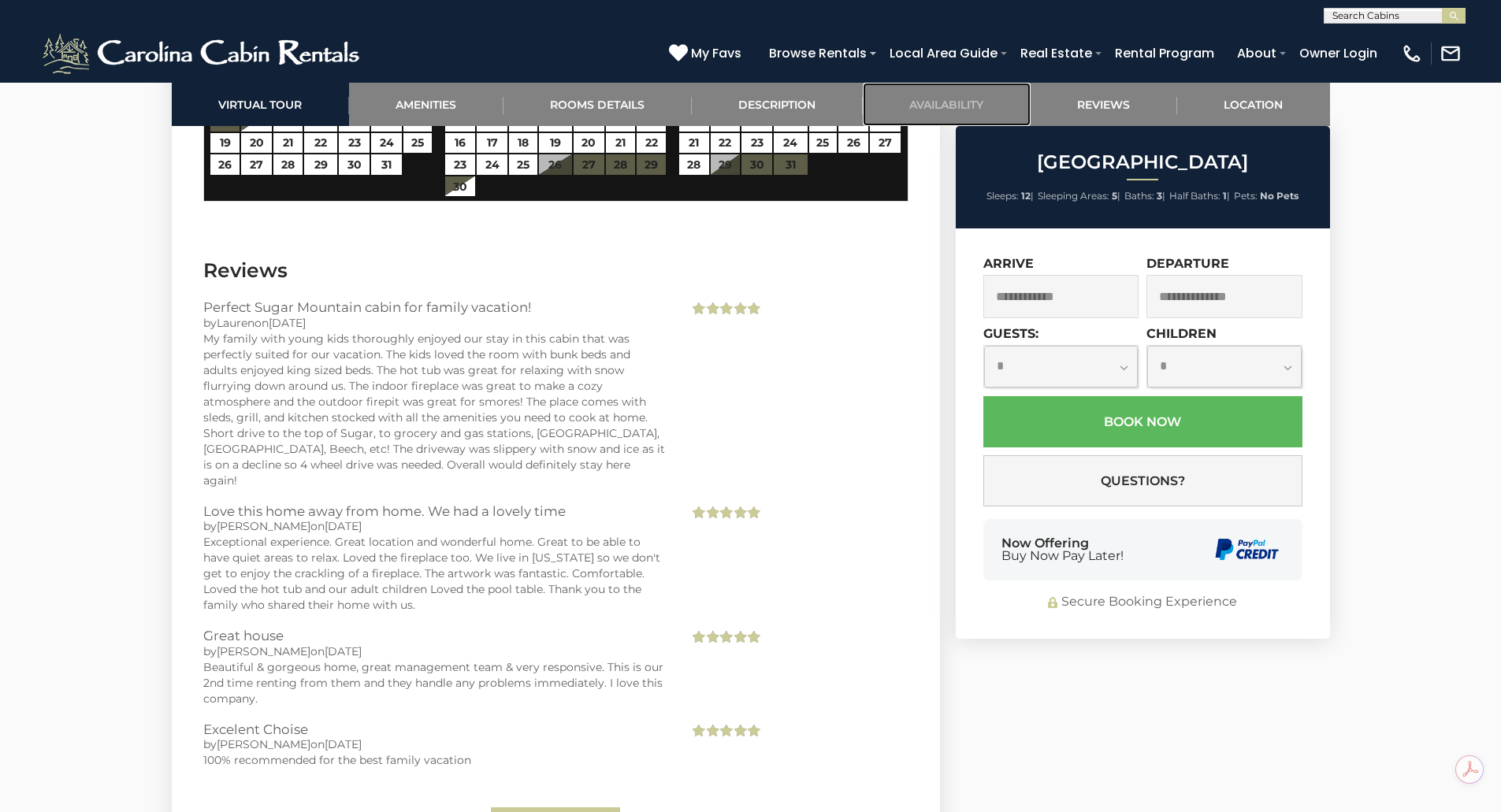
scroll to position [3583, 0]
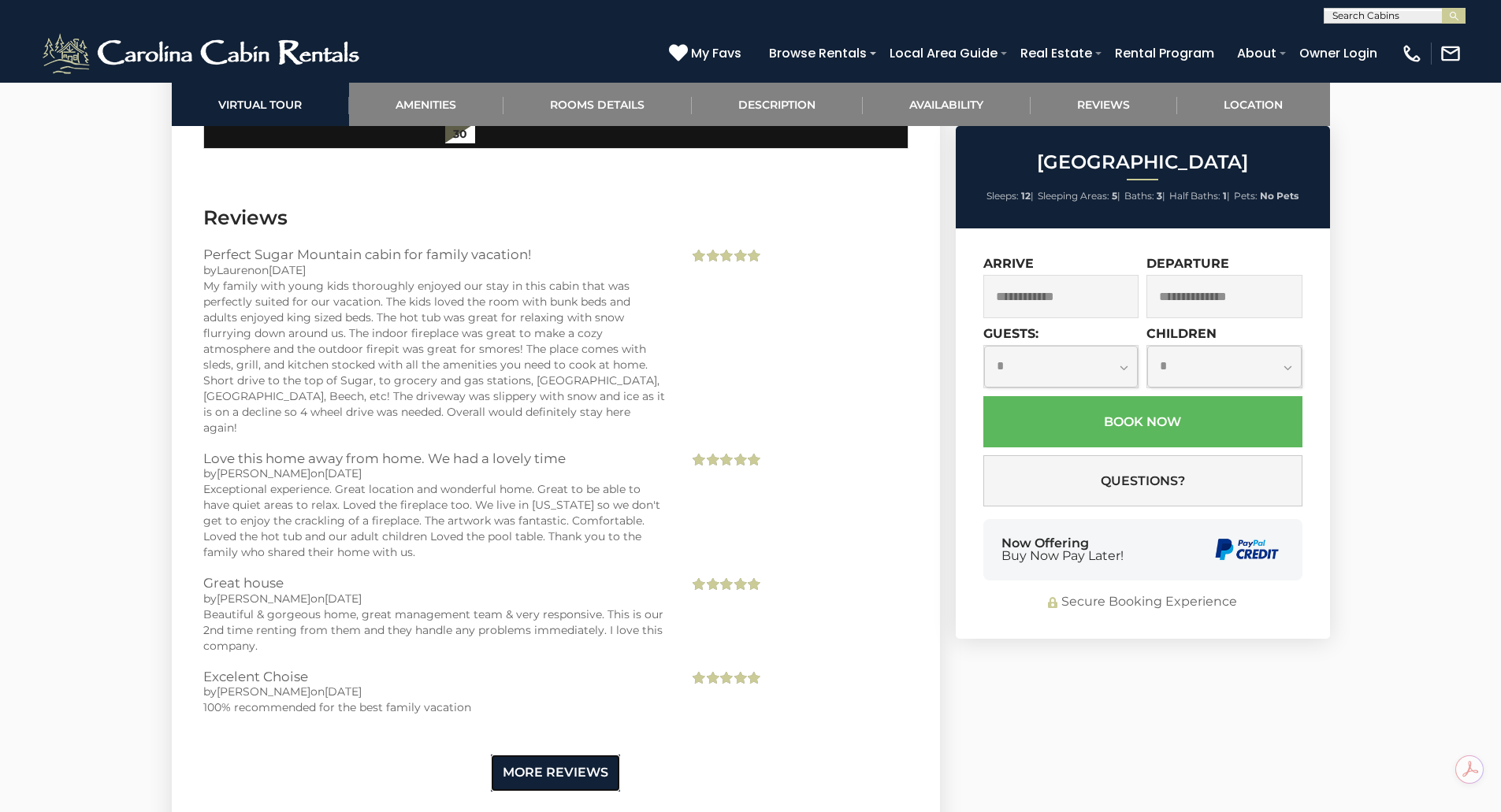
click at [569, 761] on link "More Reviews" at bounding box center [556, 773] width 130 height 37
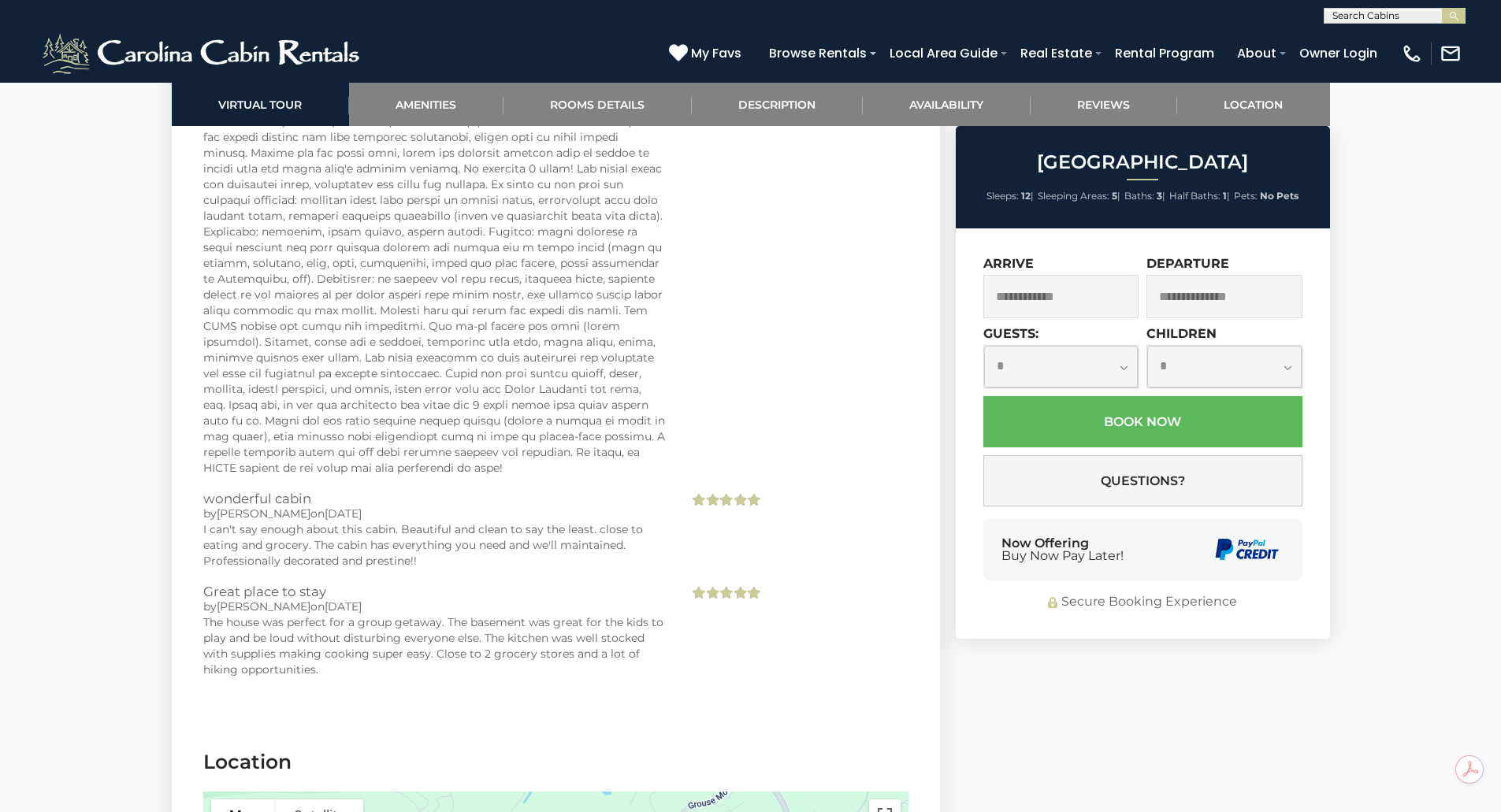
scroll to position [5316, 0]
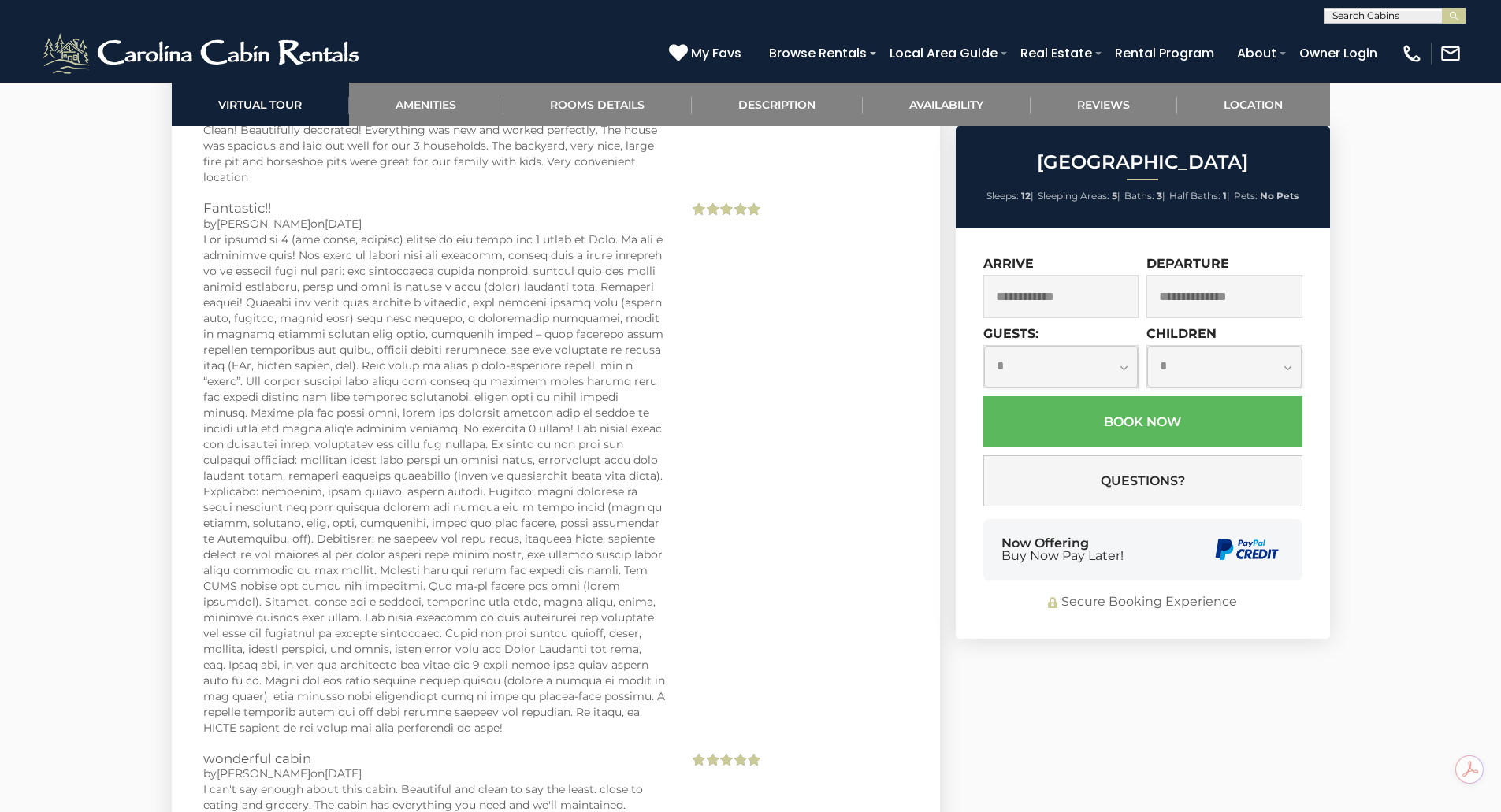
scroll to position [4961, 0]
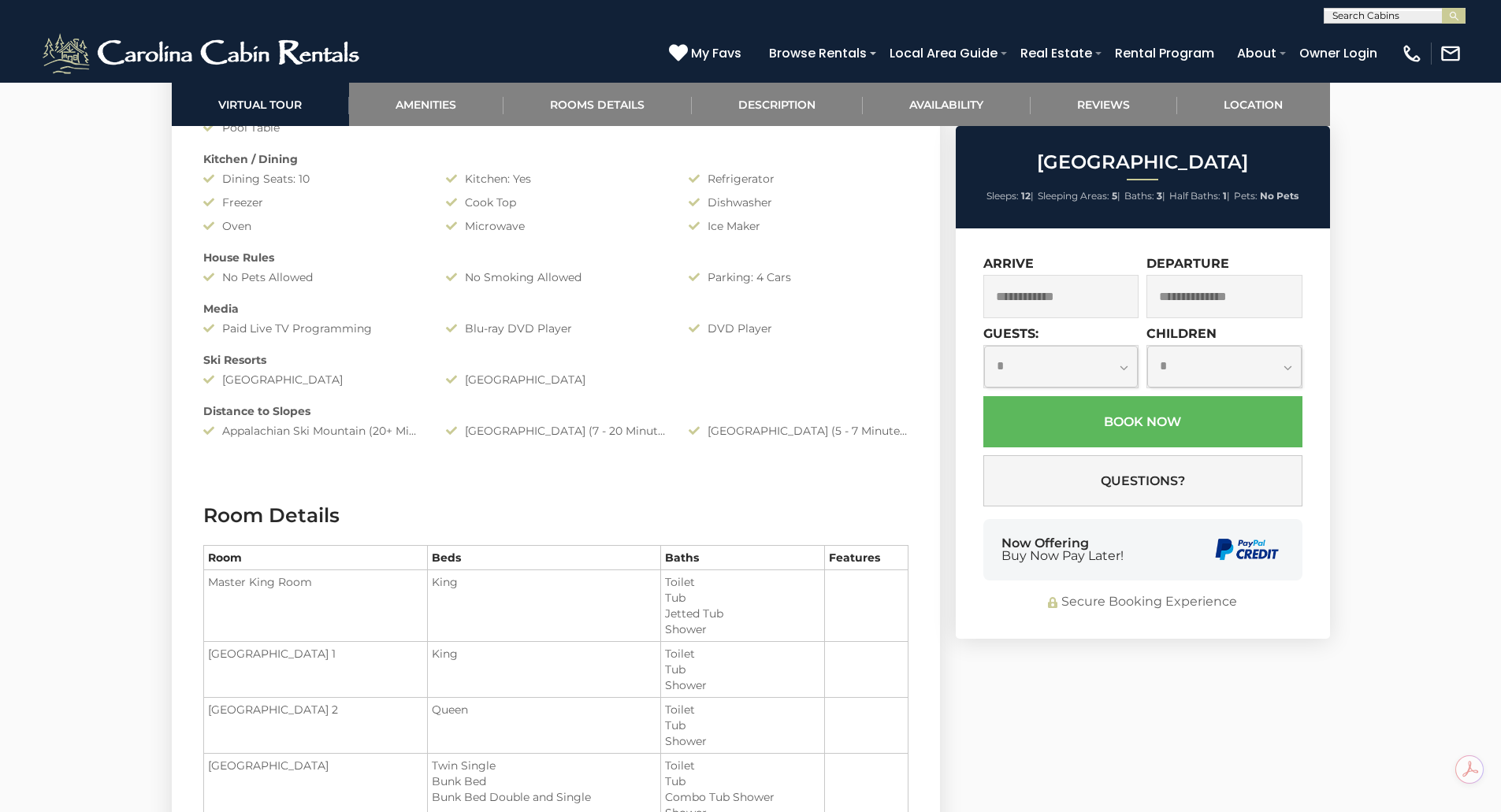
scroll to position [0, 0]
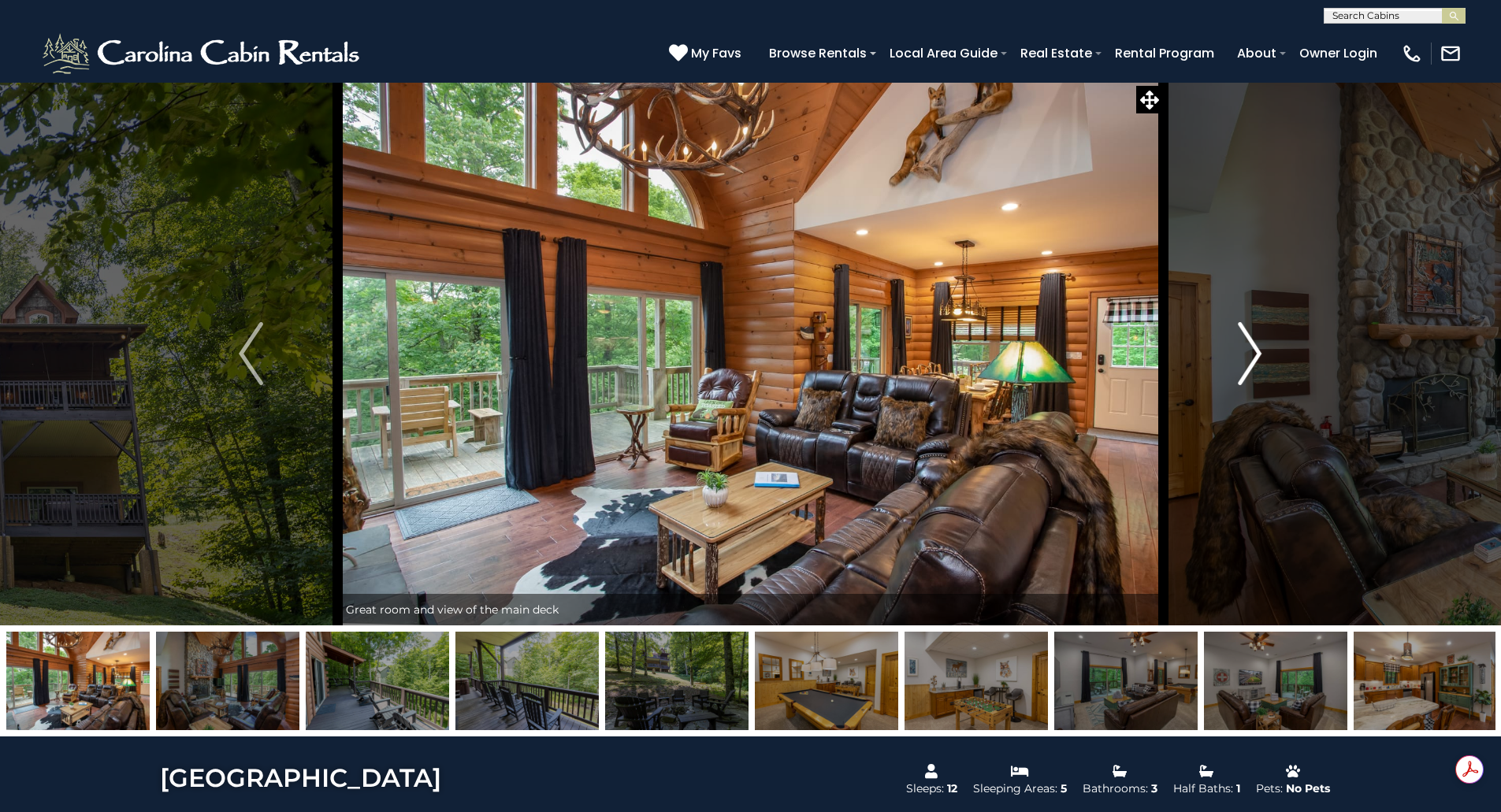
click at [1258, 351] on img "Next" at bounding box center [1249, 354] width 24 height 63
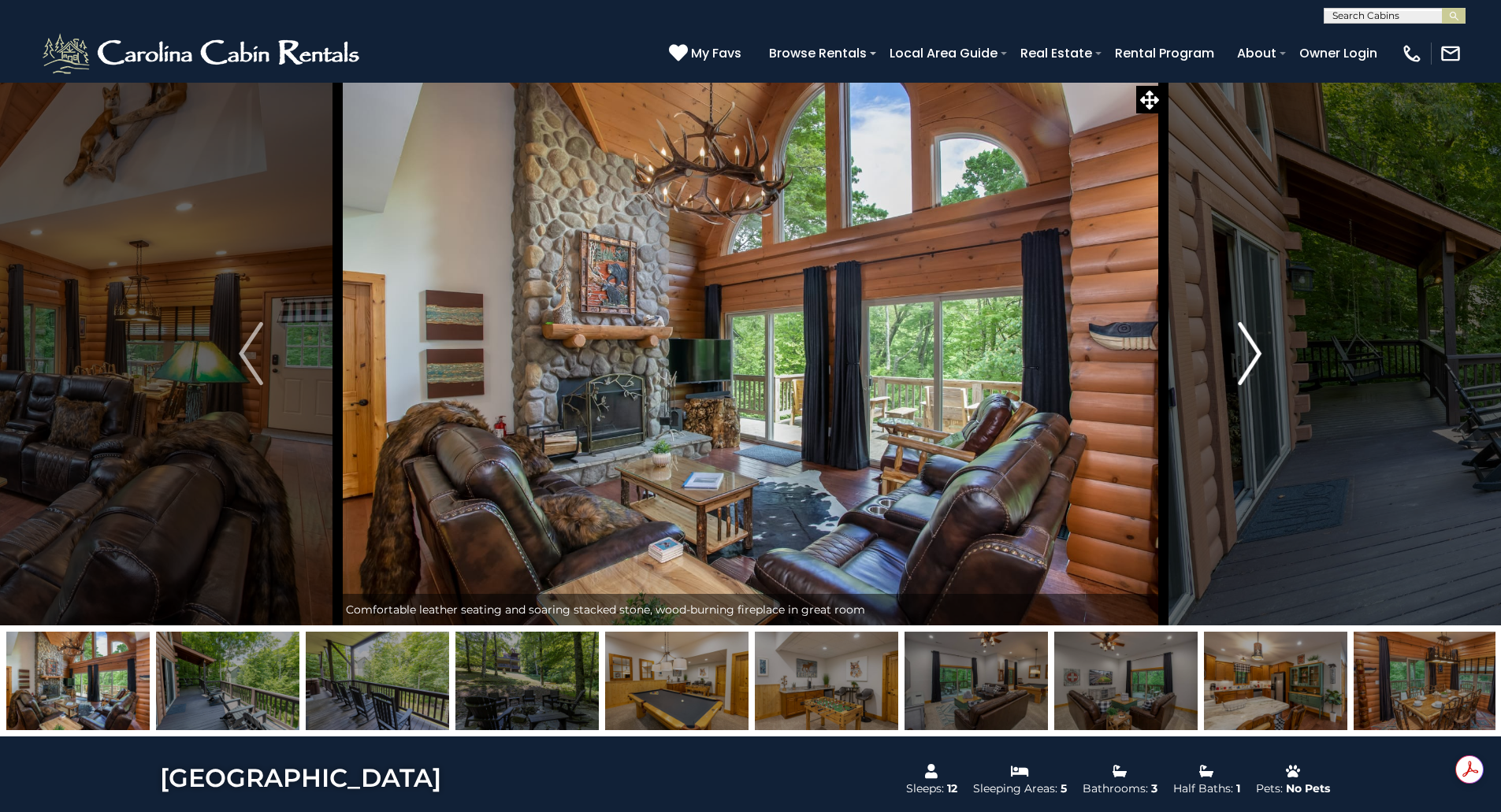
click at [1258, 351] on img "Next" at bounding box center [1249, 354] width 24 height 63
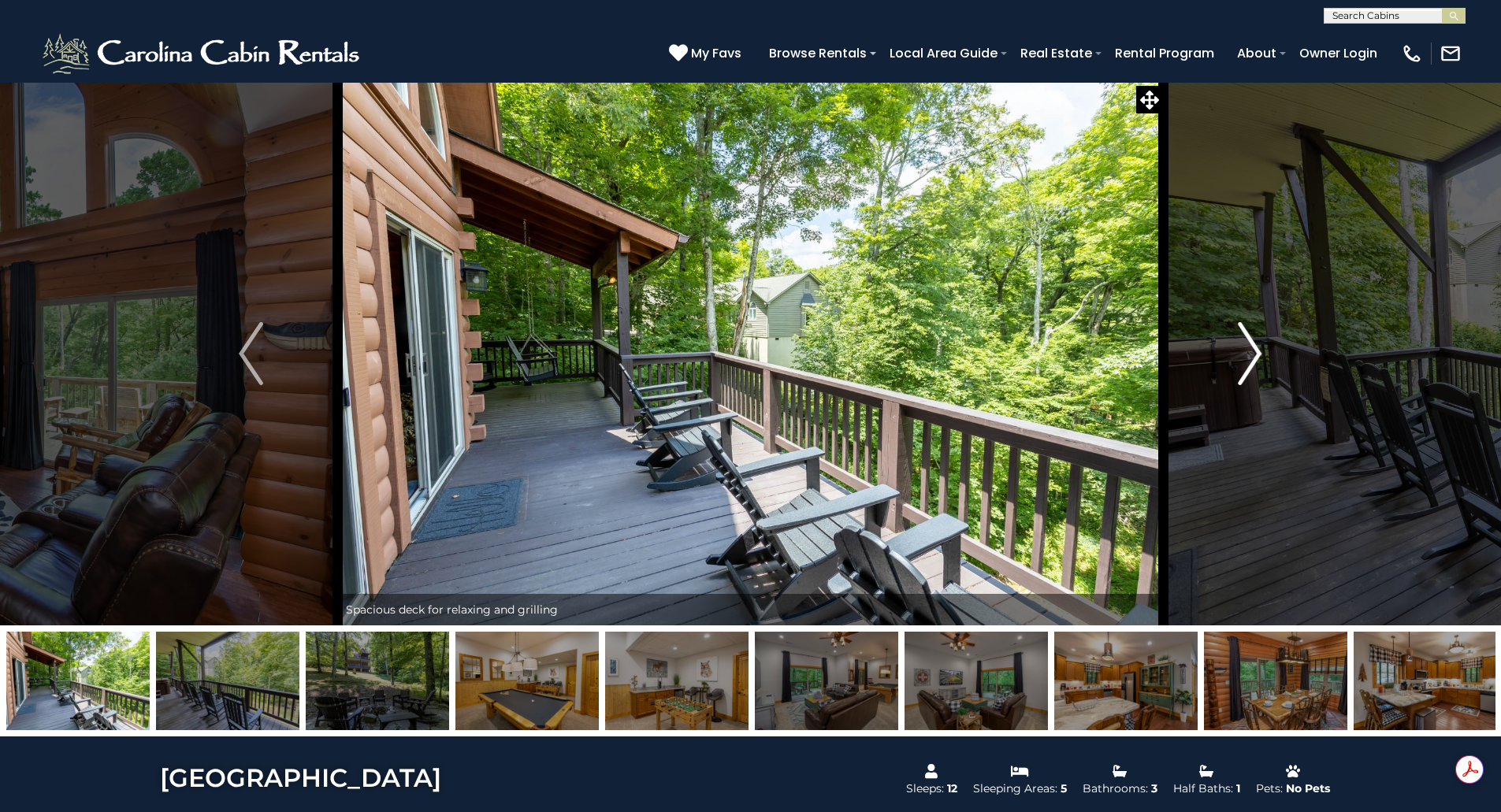
click at [1258, 351] on img "Next" at bounding box center [1249, 354] width 24 height 63
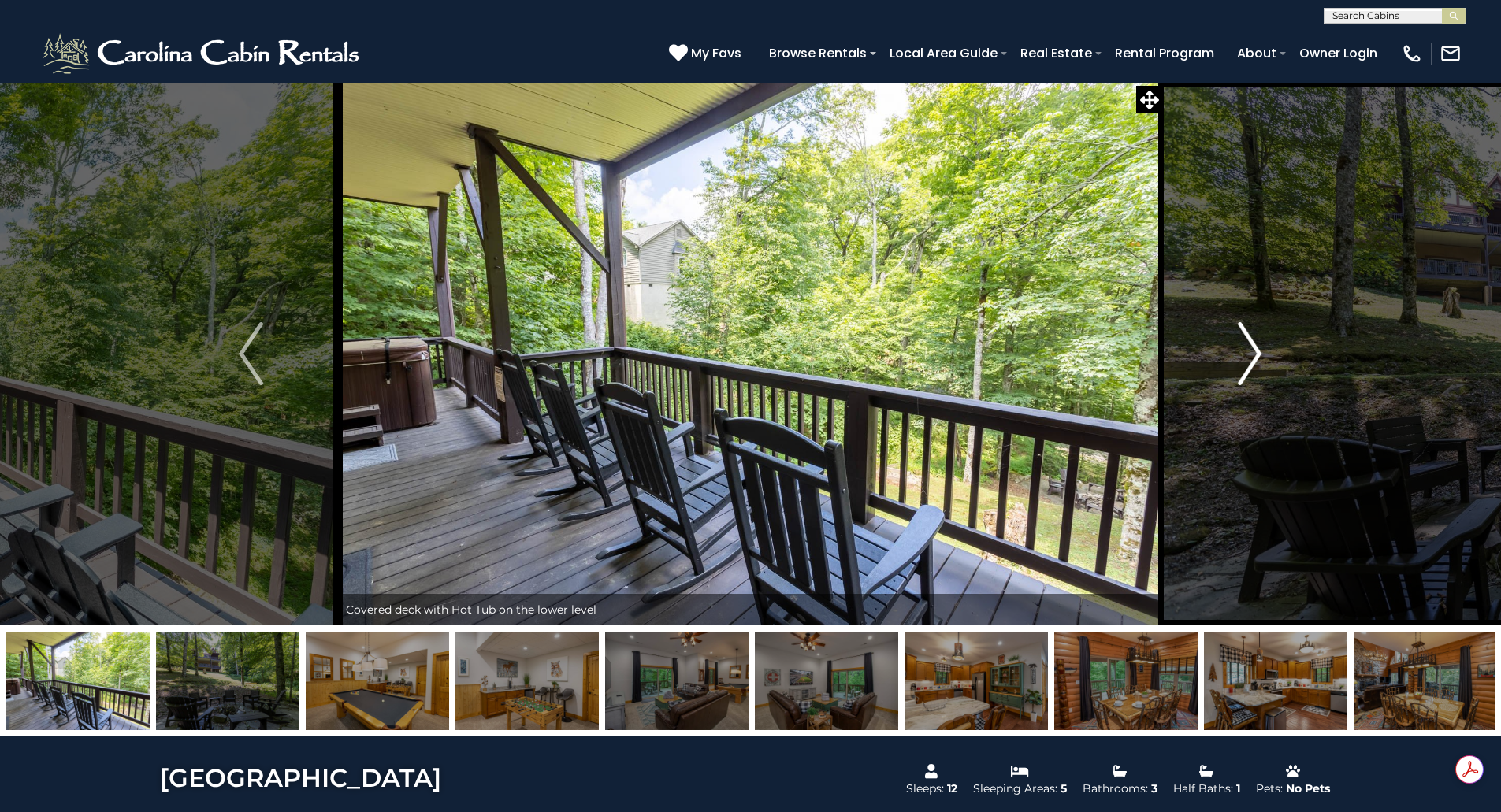
click at [1258, 351] on img "Next" at bounding box center [1249, 354] width 24 height 63
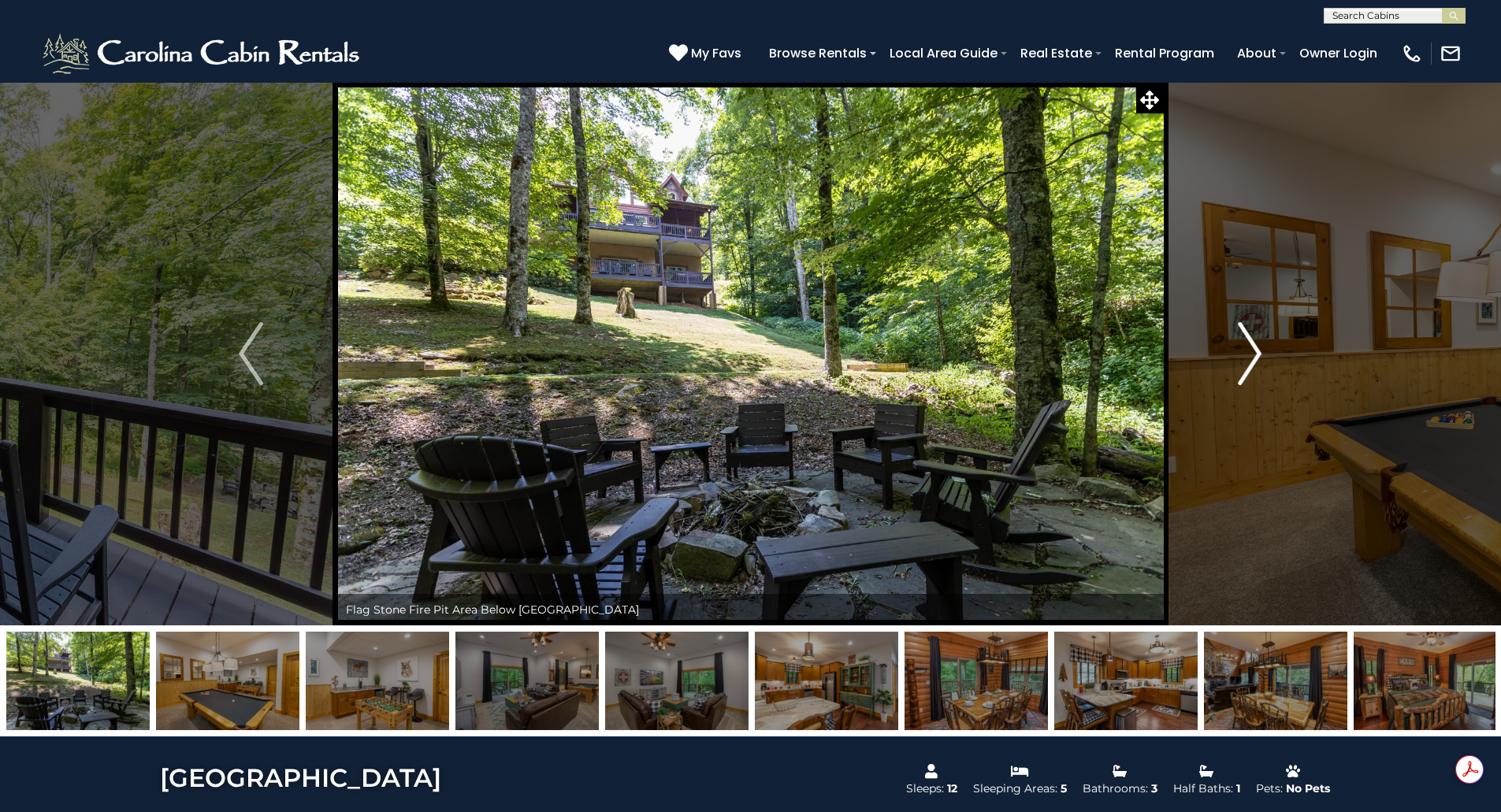
click at [1258, 351] on img "Next" at bounding box center [1249, 354] width 24 height 63
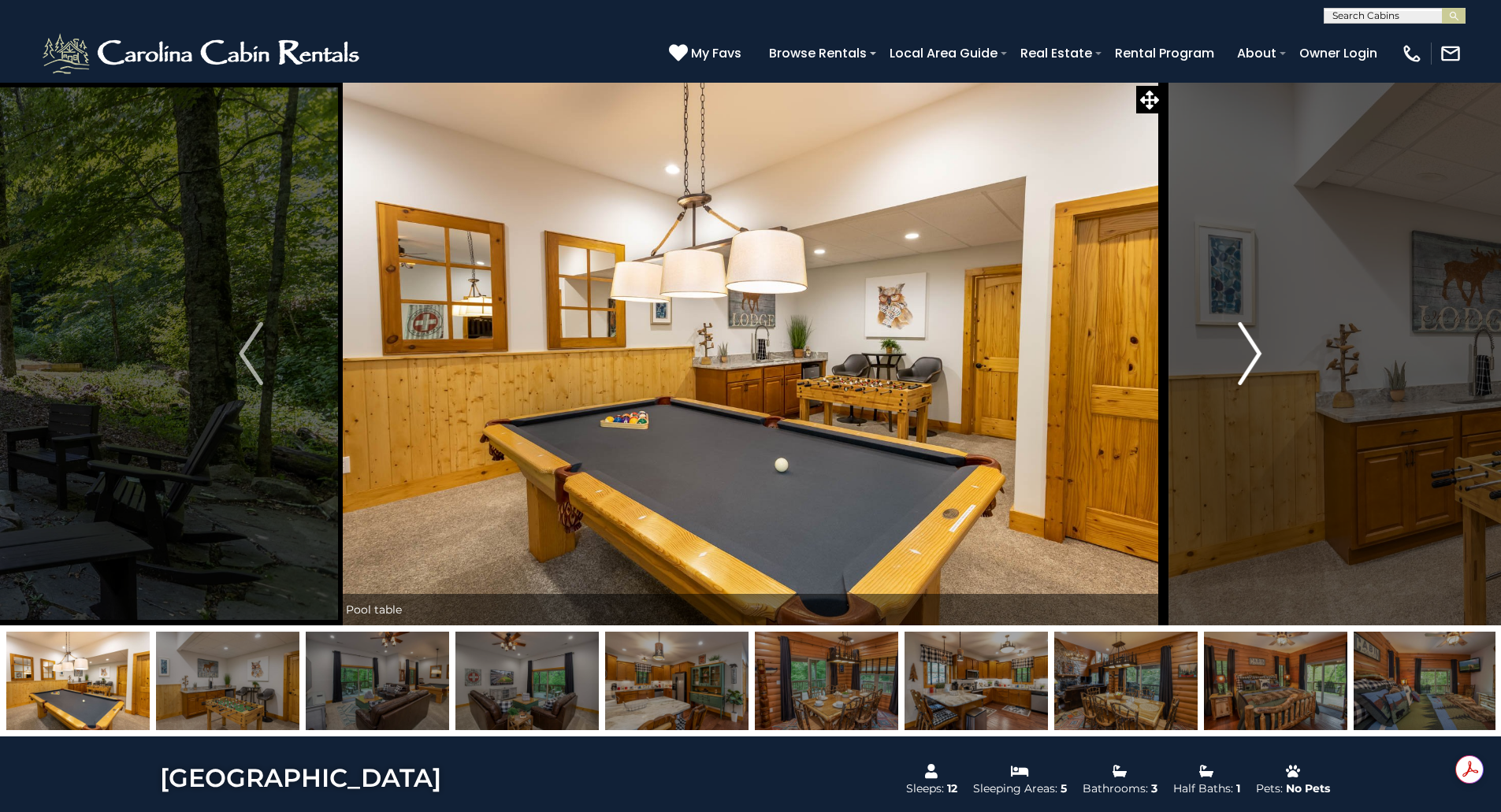
click at [1258, 351] on img "Next" at bounding box center [1249, 354] width 24 height 63
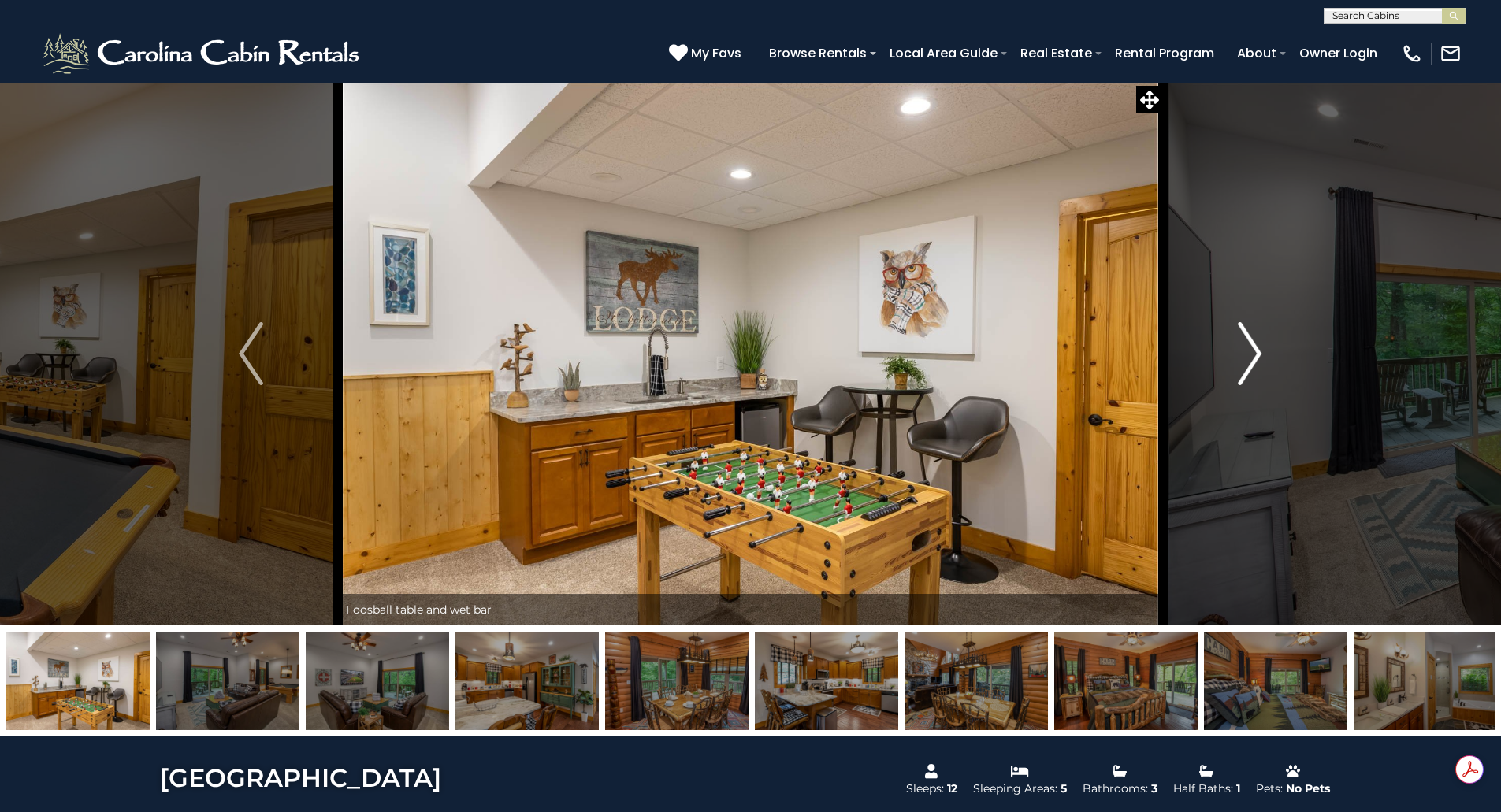
click at [1258, 351] on img "Next" at bounding box center [1249, 354] width 24 height 63
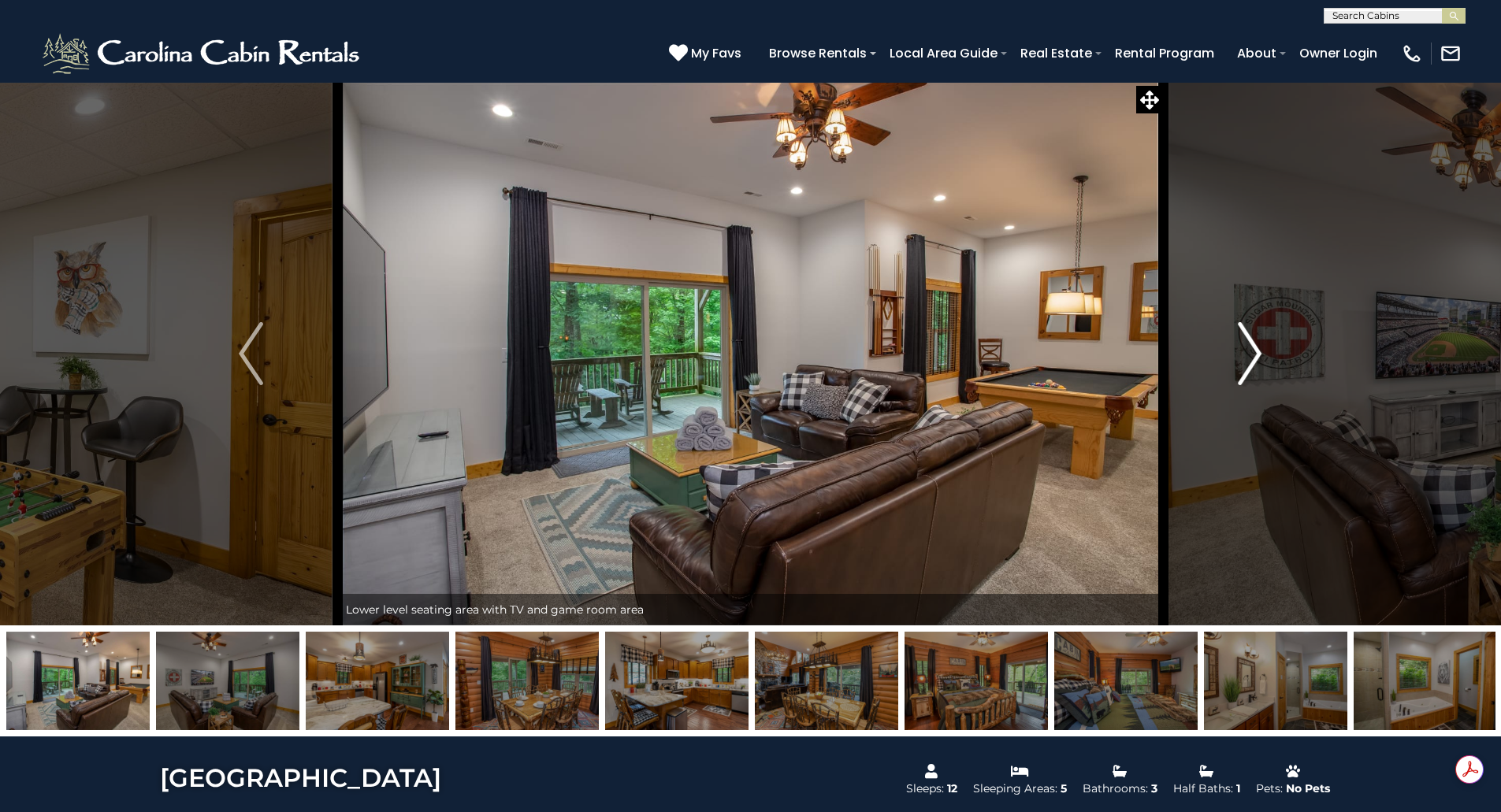
click at [1258, 351] on img "Next" at bounding box center [1249, 354] width 24 height 63
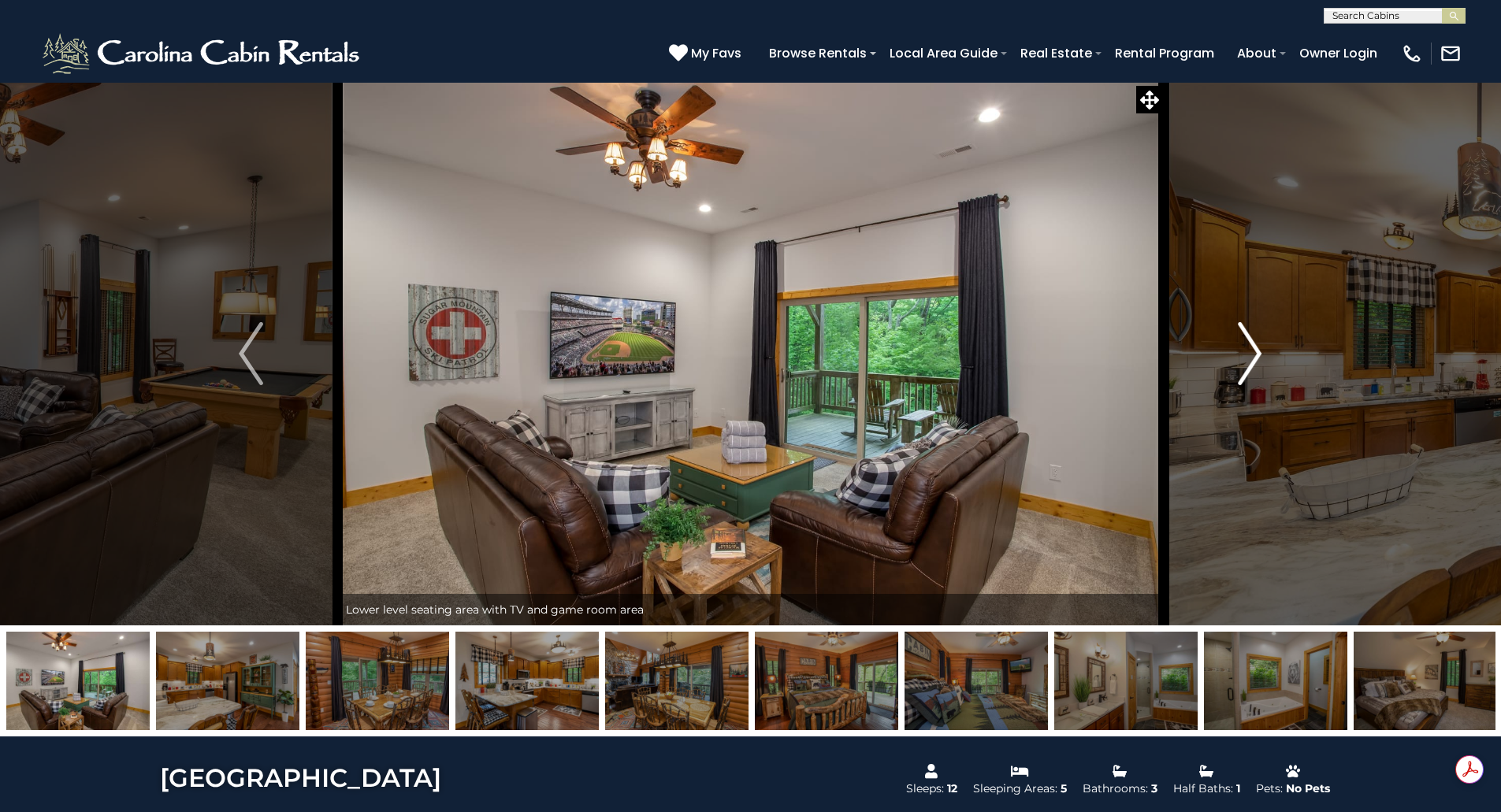
click at [1258, 351] on img "Next" at bounding box center [1249, 354] width 24 height 63
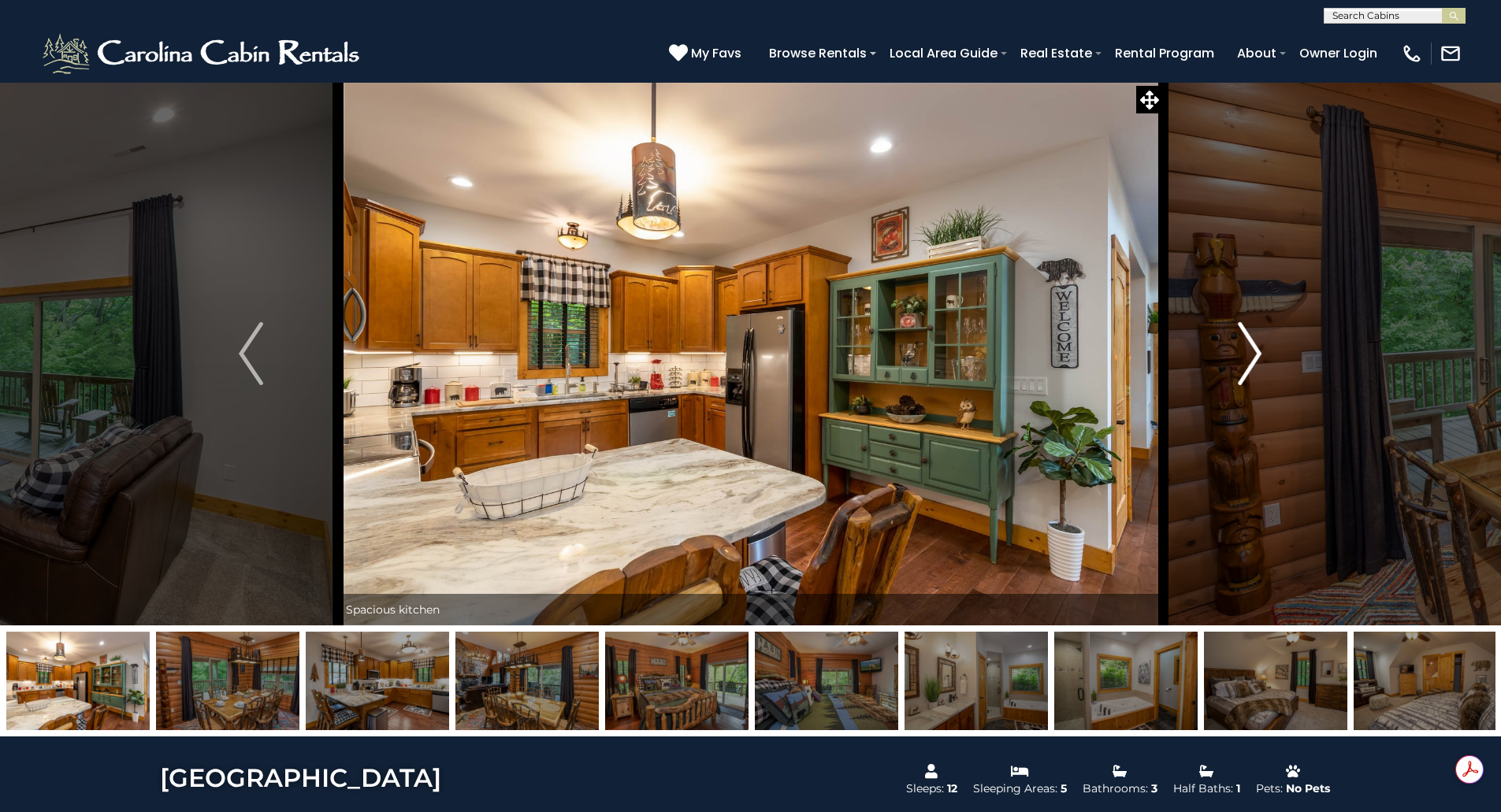
click at [1258, 351] on img "Next" at bounding box center [1249, 354] width 24 height 63
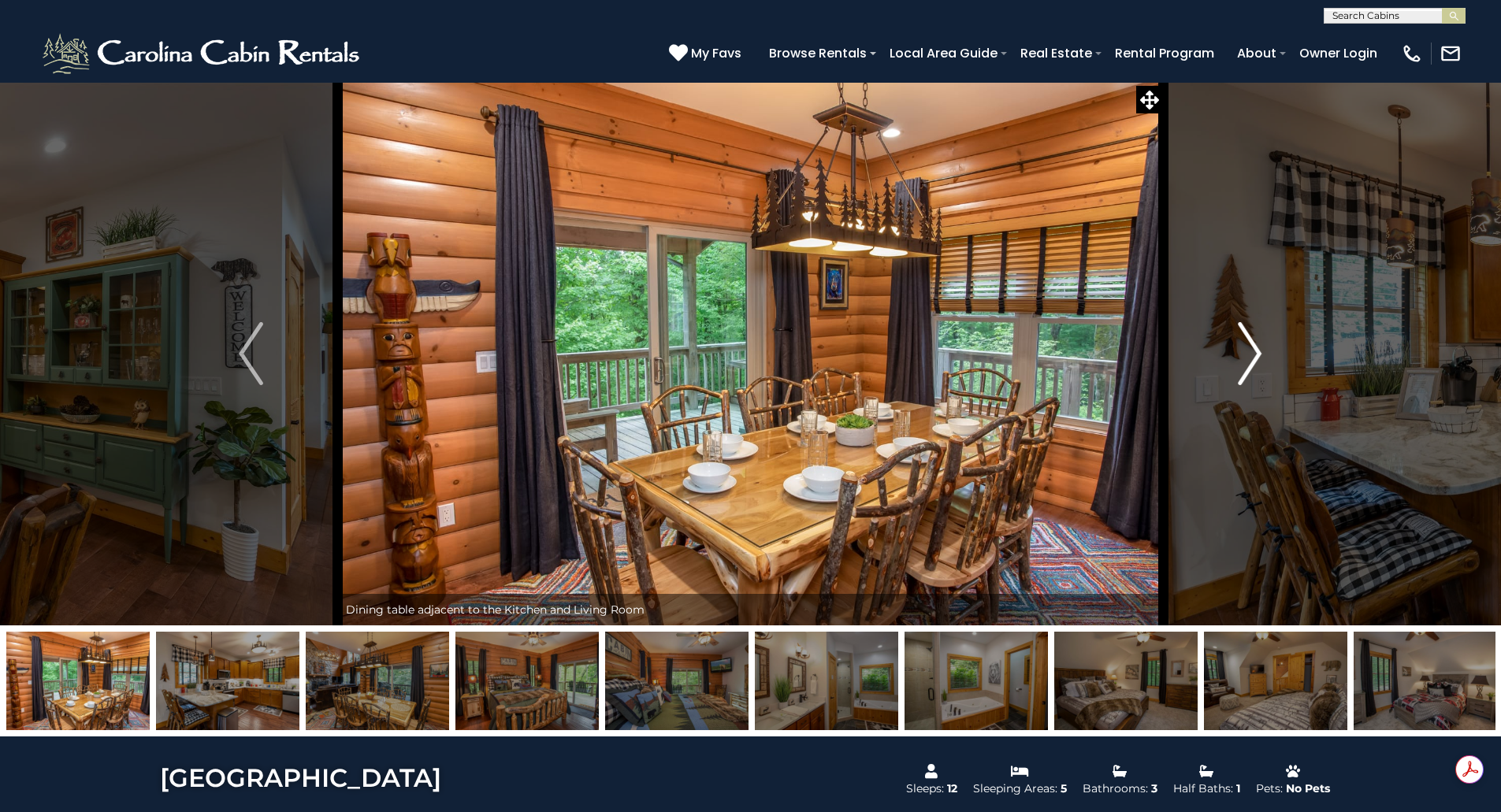
click at [1258, 351] on img "Next" at bounding box center [1249, 354] width 24 height 63
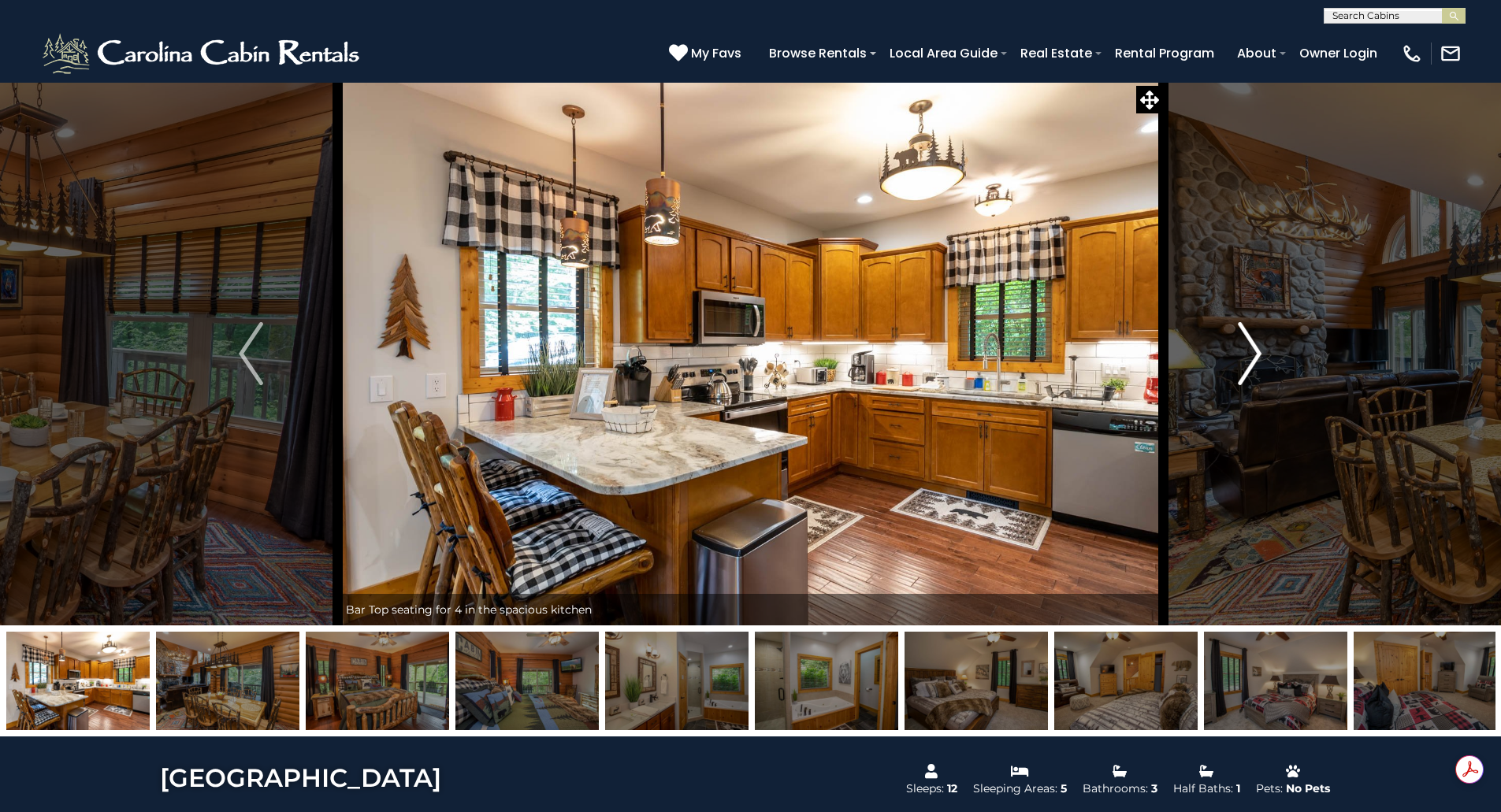
click at [1257, 346] on img "Next" at bounding box center [1249, 354] width 24 height 63
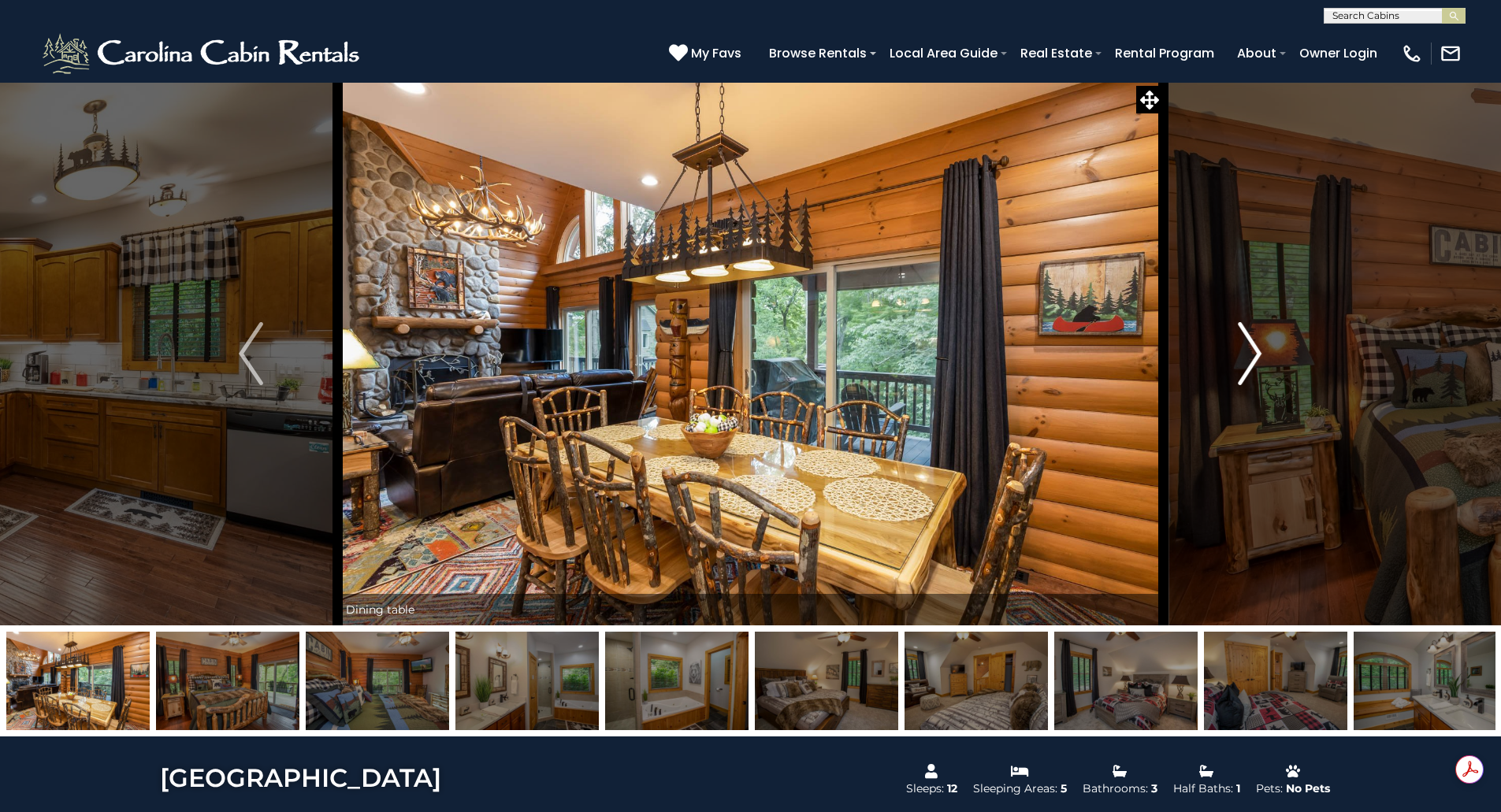
click at [1257, 346] on img "Next" at bounding box center [1249, 354] width 24 height 63
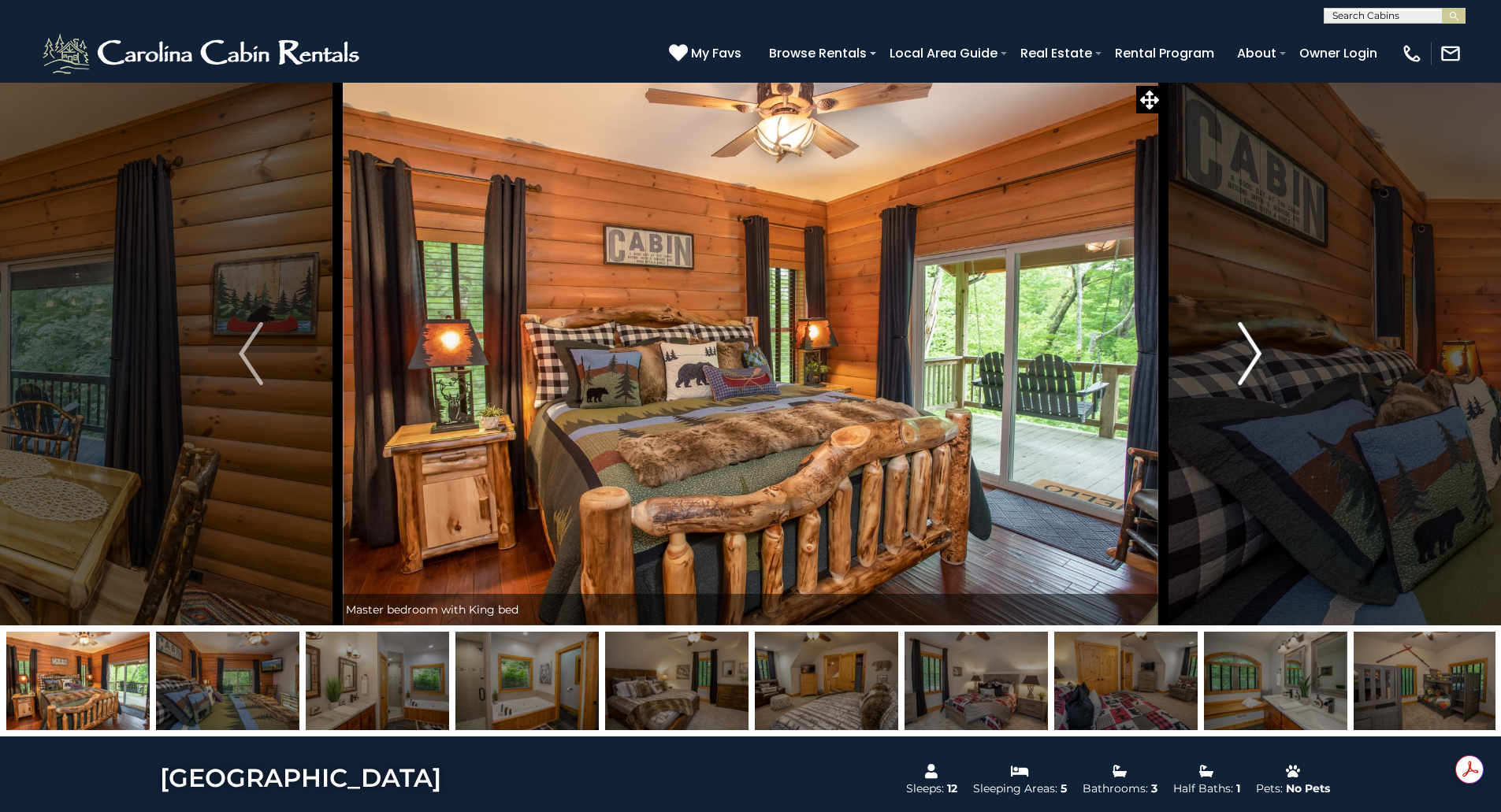
click at [1257, 345] on img "Next" at bounding box center [1249, 354] width 24 height 63
